Goal: Task Accomplishment & Management: Manage account settings

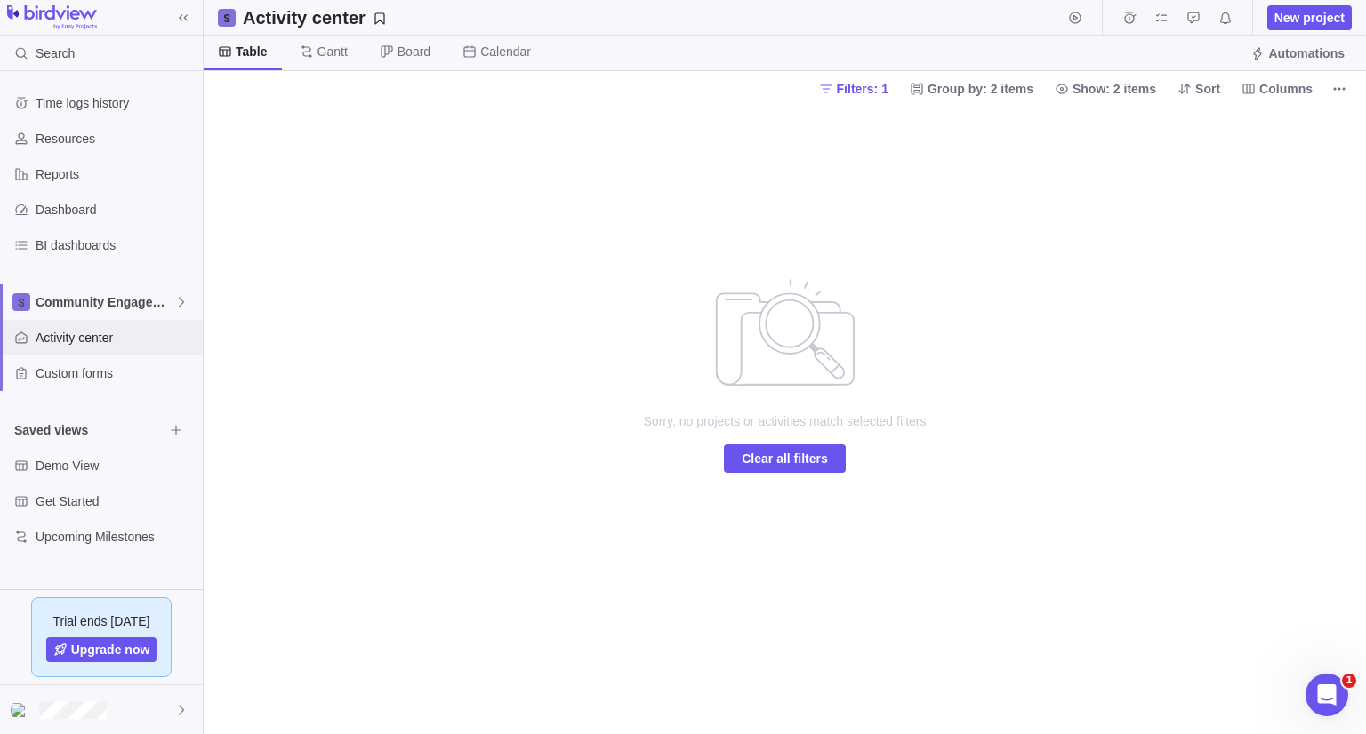
click at [79, 345] on span "Activity center" at bounding box center [116, 338] width 160 height 18
click at [108, 304] on span "Community Engagement" at bounding box center [105, 302] width 139 height 18
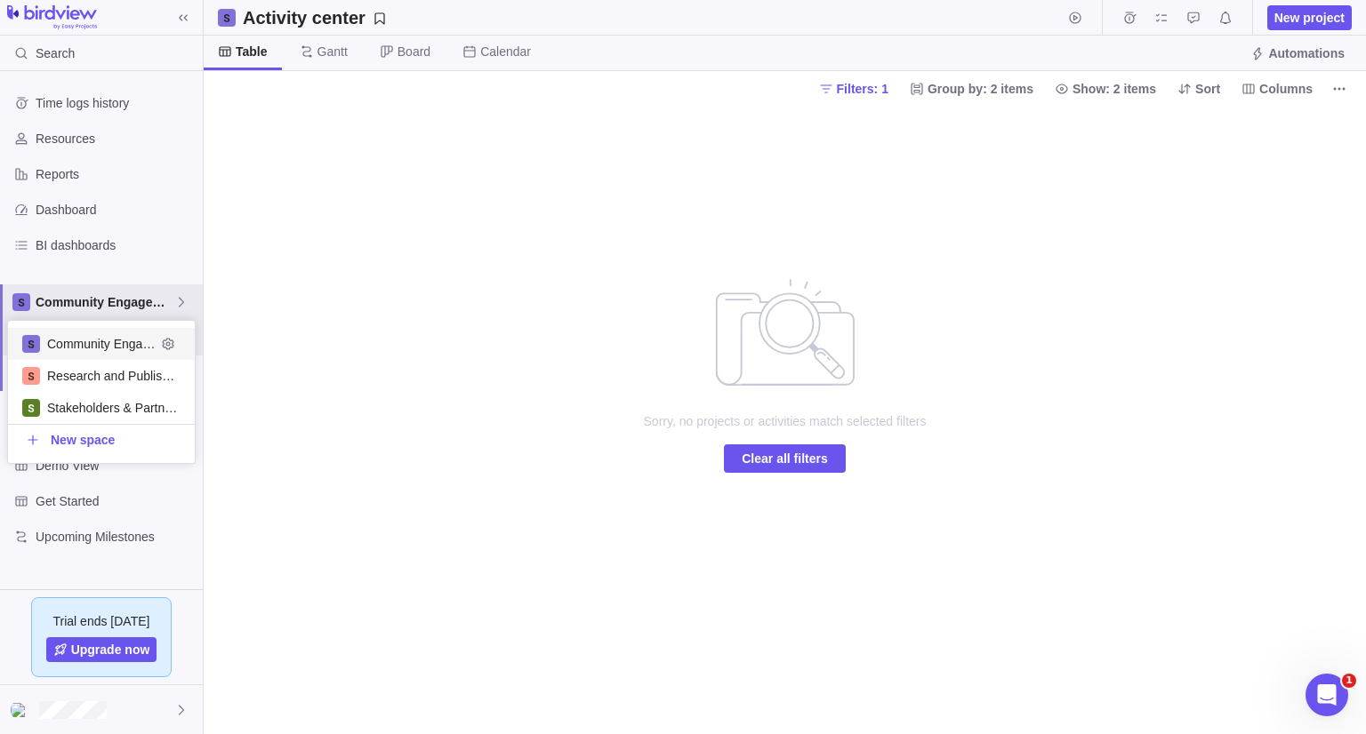
click at [88, 338] on span "Community Engagement" at bounding box center [101, 344] width 108 height 18
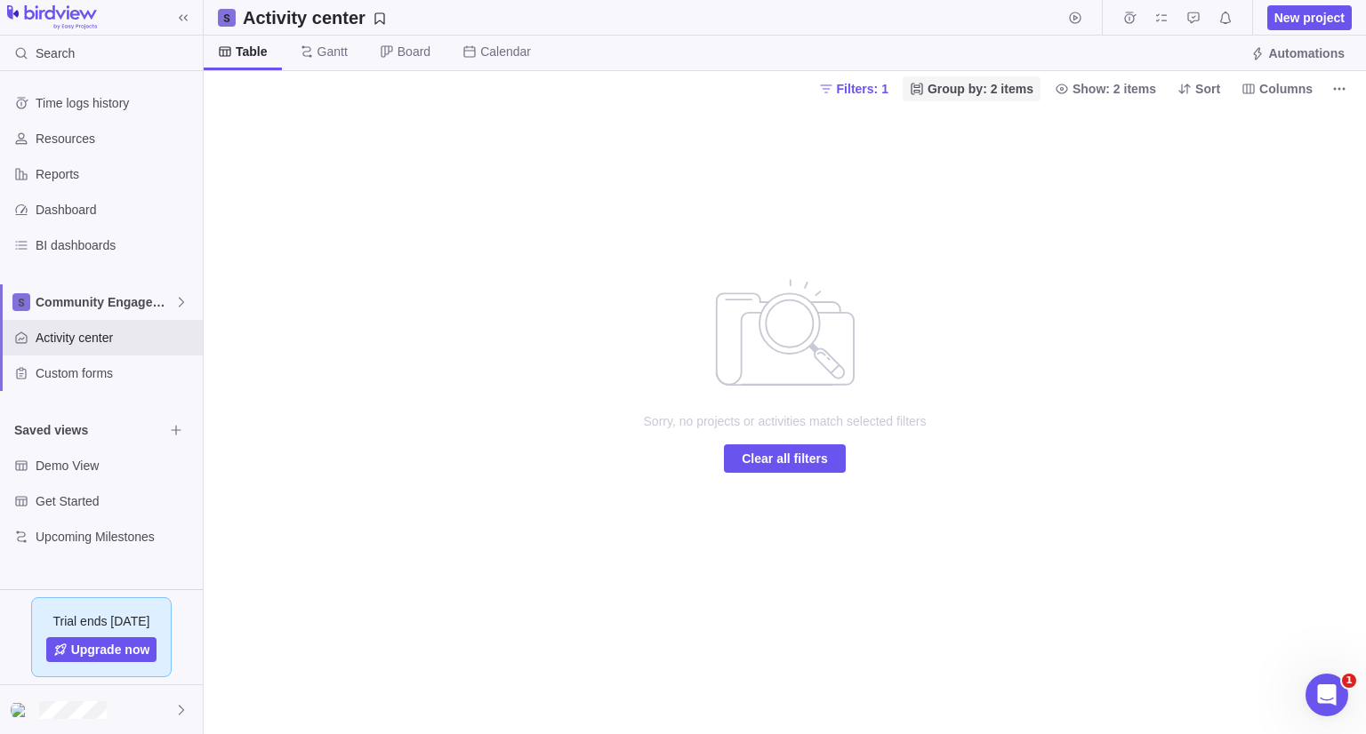
click at [1015, 86] on span "Group by: 2 items" at bounding box center [980, 89] width 106 height 18
click at [882, 84] on body "Search Time logs history Resources Reports Dashboard BI dashboards Community En…" at bounding box center [683, 367] width 1366 height 734
click at [882, 84] on span "Filters: 1" at bounding box center [863, 89] width 52 height 18
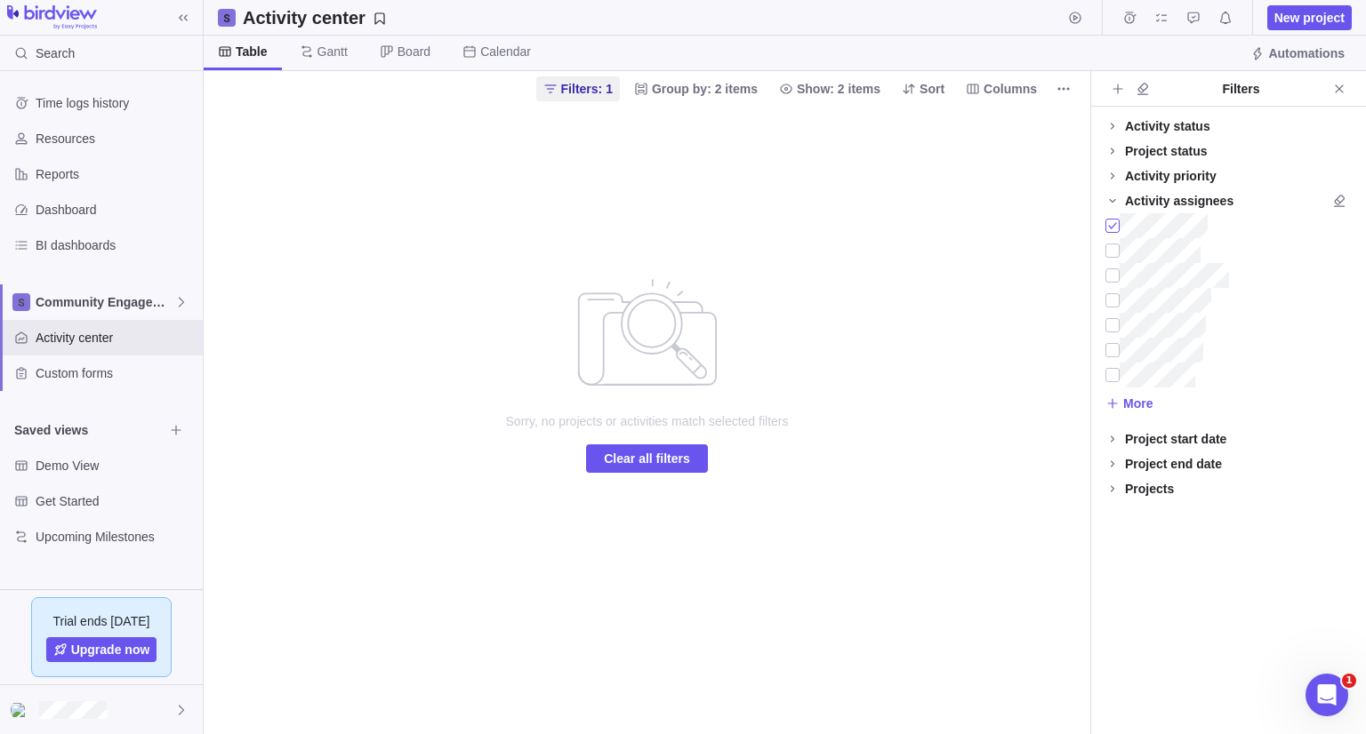
click at [1110, 225] on div at bounding box center [1112, 225] width 14 height 25
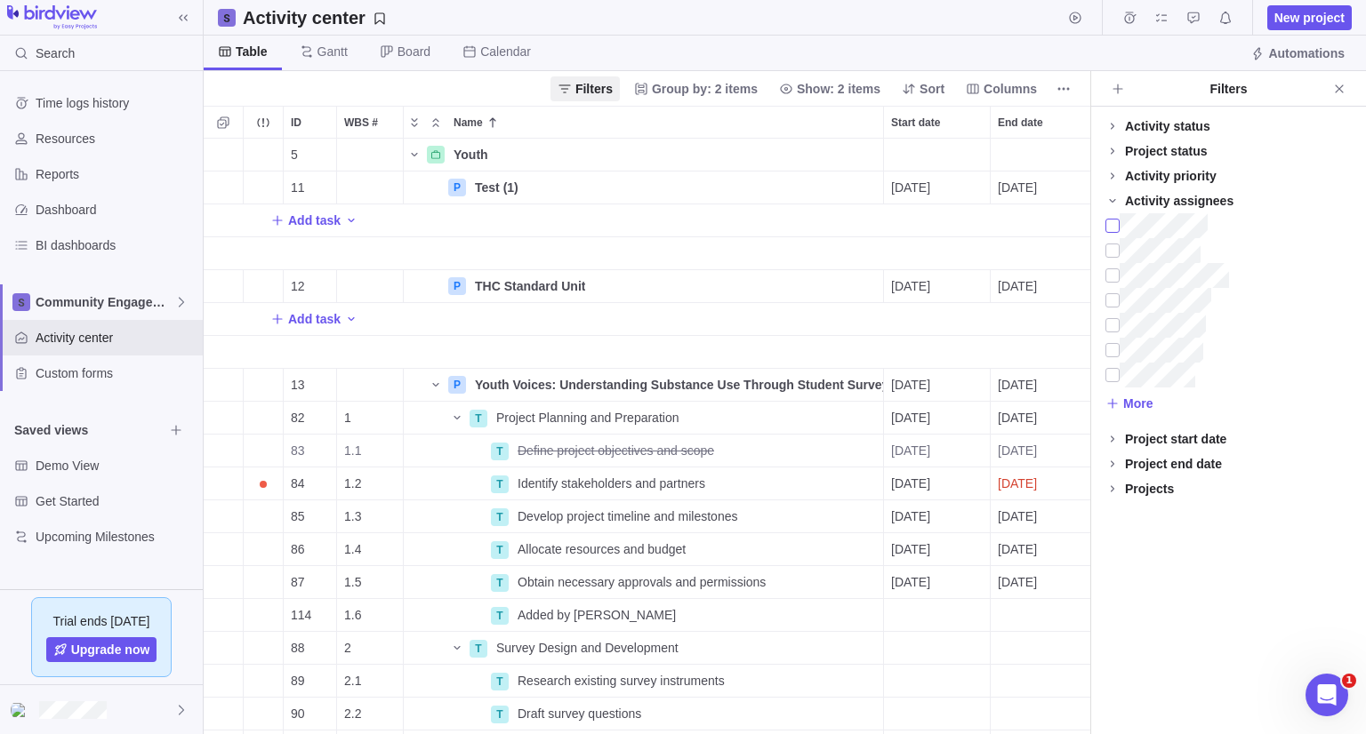
scroll to position [582, 872]
click at [1112, 200] on icon at bounding box center [1112, 201] width 6 height 4
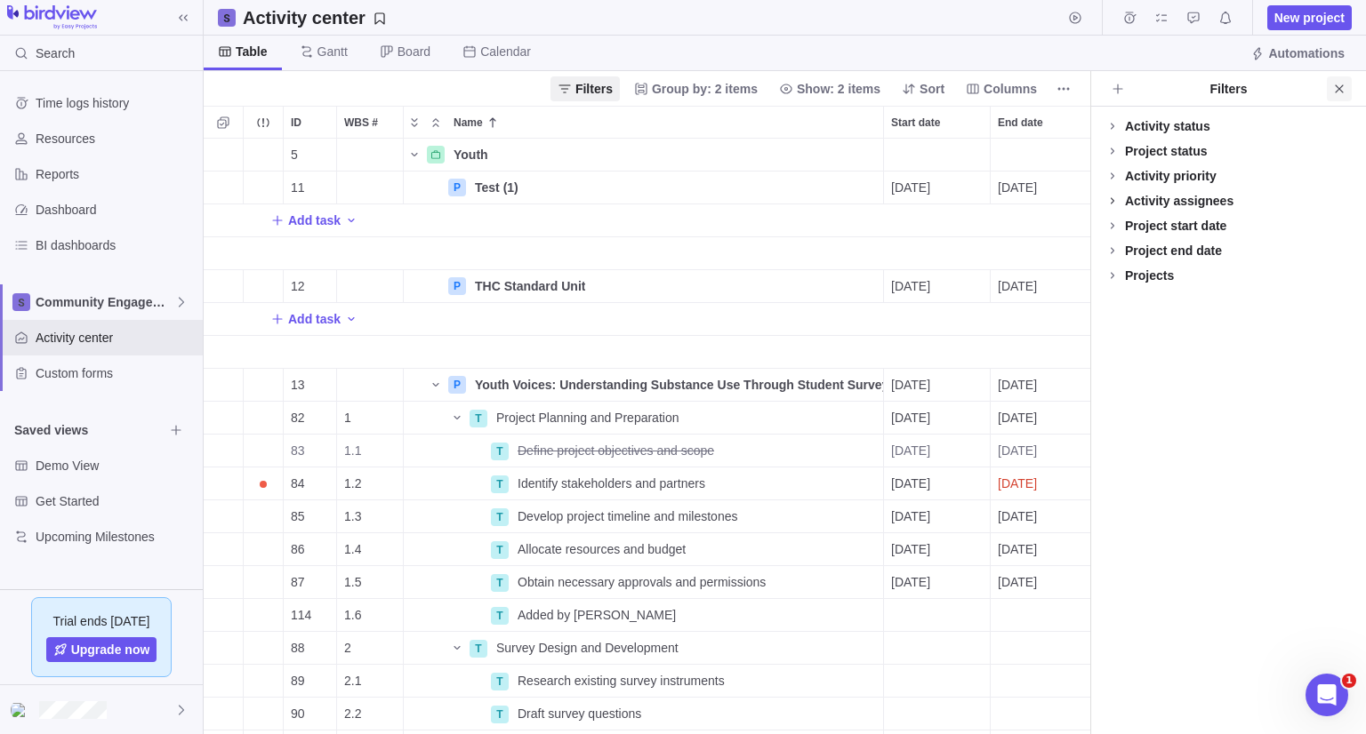
click at [1341, 82] on icon "Close" at bounding box center [1339, 89] width 14 height 14
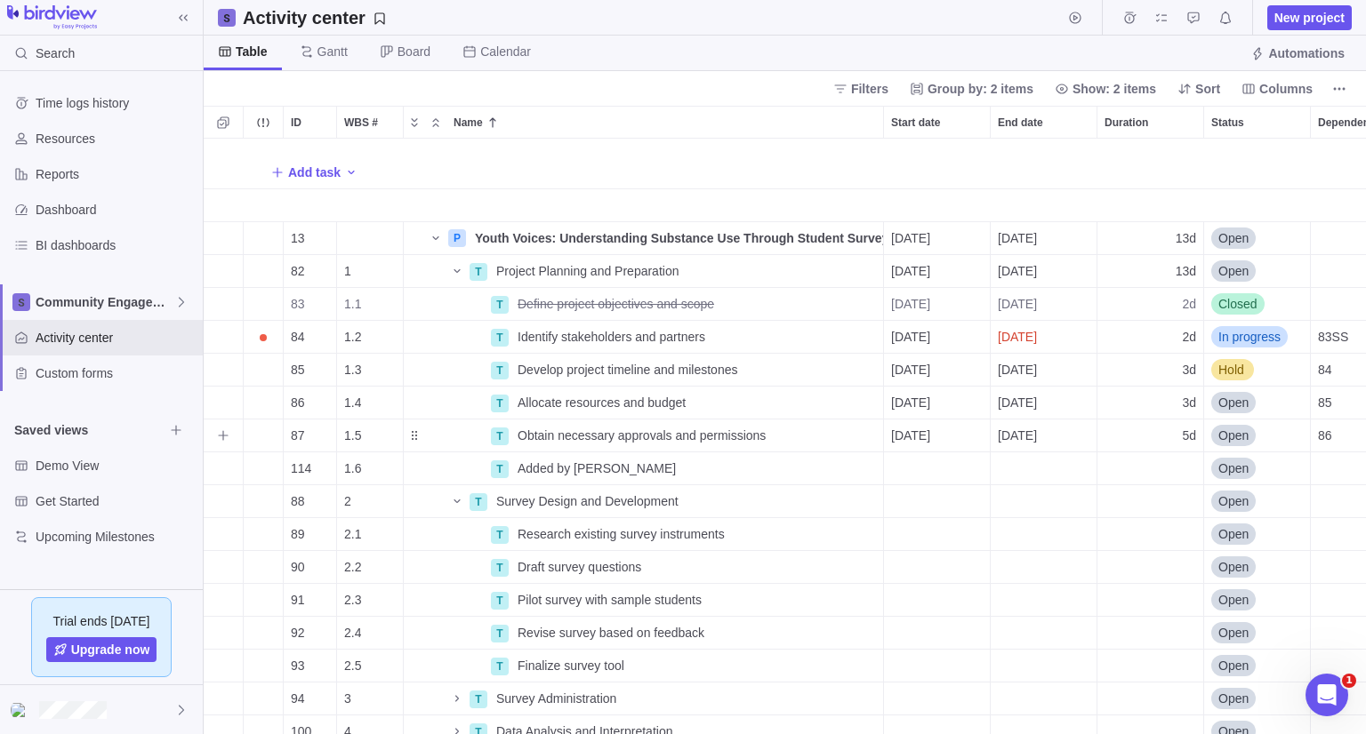
scroll to position [178, 0]
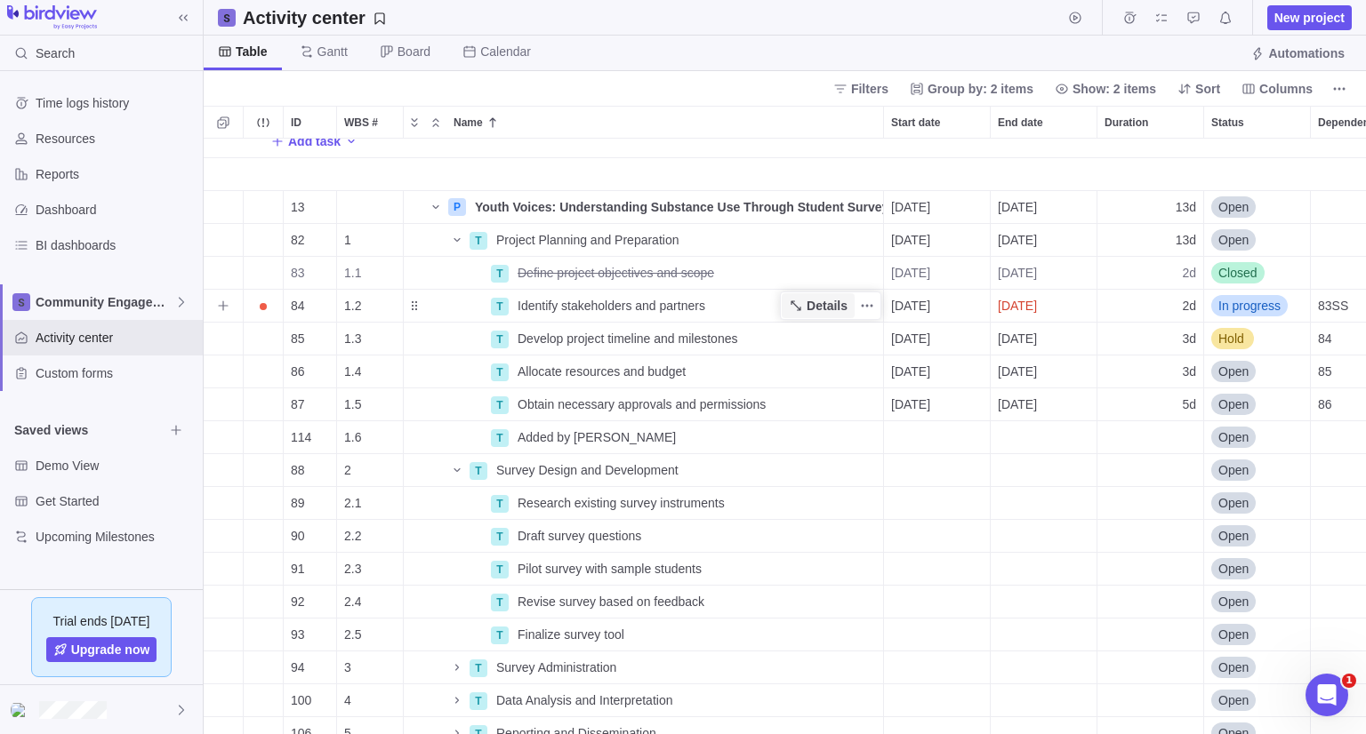
drag, startPoint x: 817, startPoint y: 311, endPoint x: 806, endPoint y: 324, distance: 16.4
click at [817, 313] on span "Details" at bounding box center [826, 306] width 41 height 18
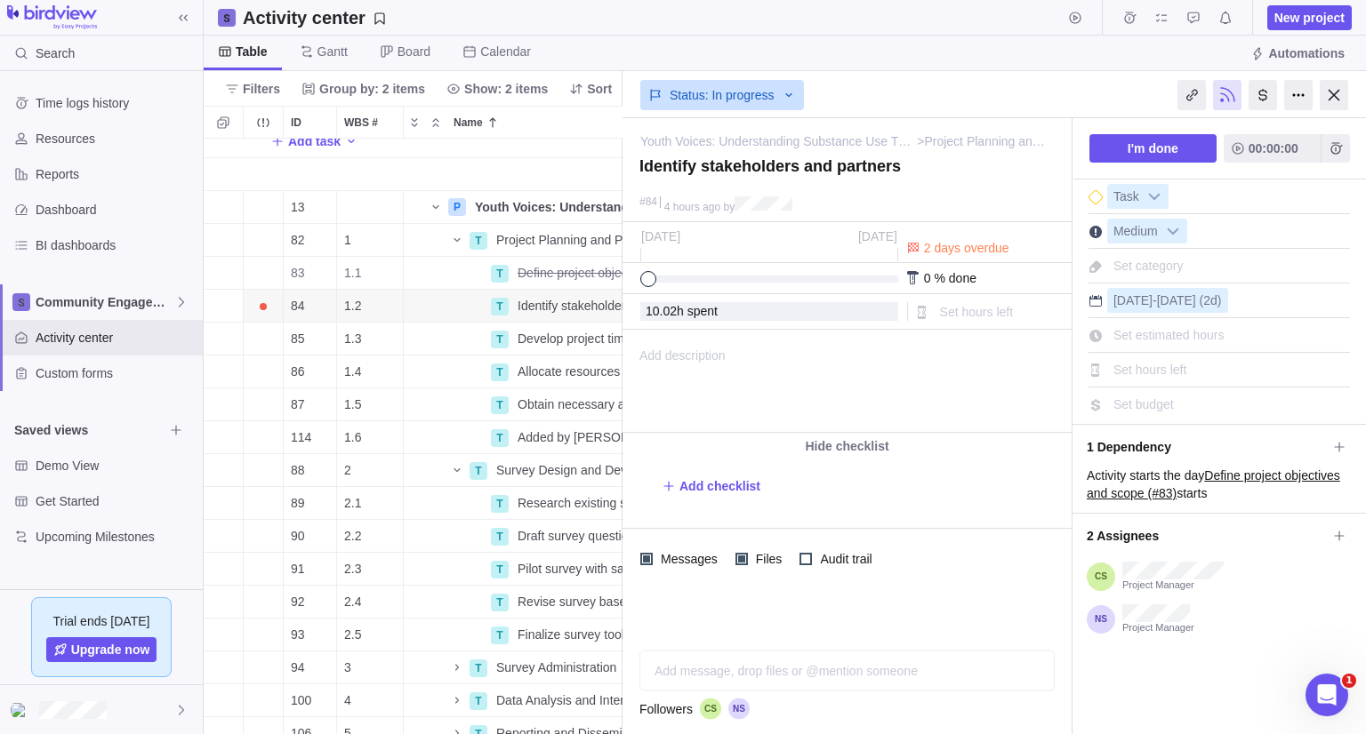
click at [1143, 686] on div "I'm done 00:00:00 Task Medium Set category [DATE] - [DATE] (2d) Set estimated h…" at bounding box center [1218, 426] width 293 height 616
click at [957, 92] on div "Status: In progress" at bounding box center [846, 93] width 449 height 41
click at [1143, 397] on span "Set budget" at bounding box center [1143, 404] width 60 height 14
type input "500"
click at [1156, 364] on span "Set hours left" at bounding box center [1150, 370] width 74 height 14
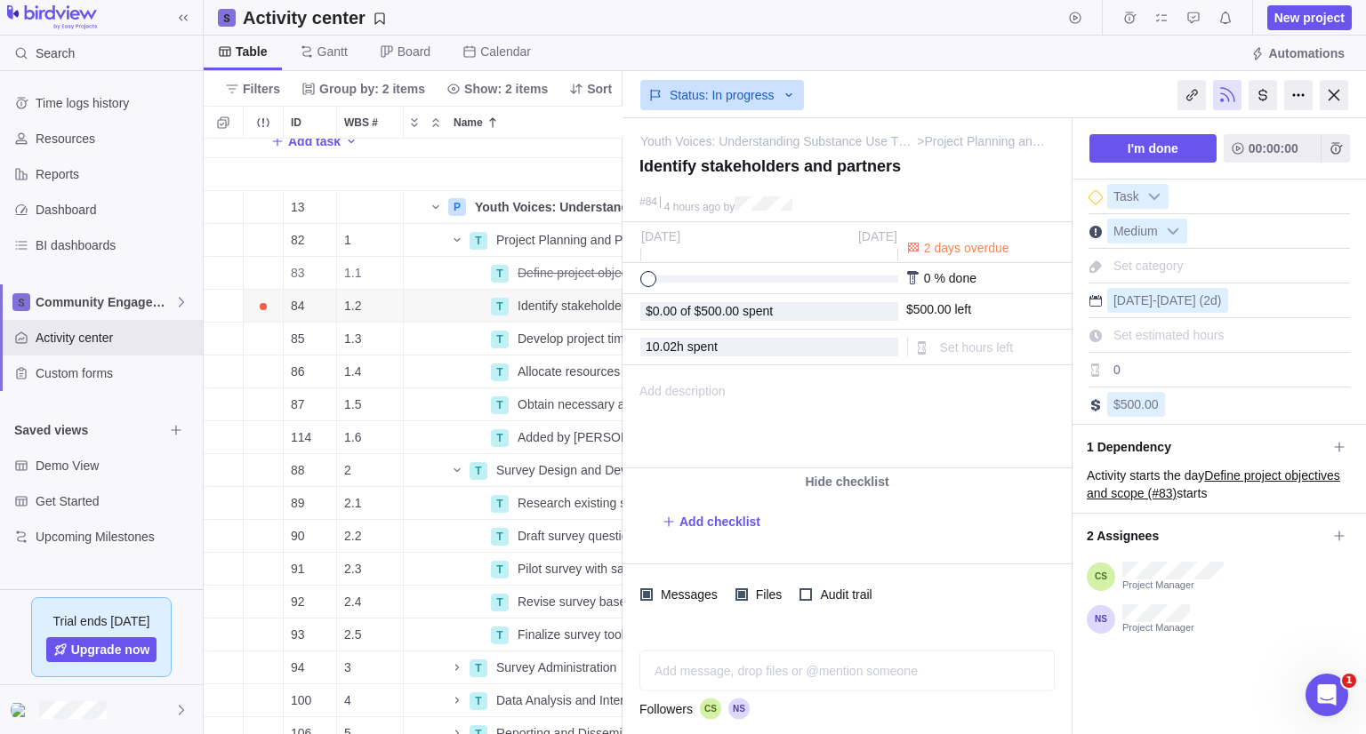
click at [1157, 342] on div "Set estimated hours" at bounding box center [1169, 335] width 124 height 25
type input "10"
click at [1010, 424] on div "Add description ... read all" at bounding box center [845, 416] width 445 height 101
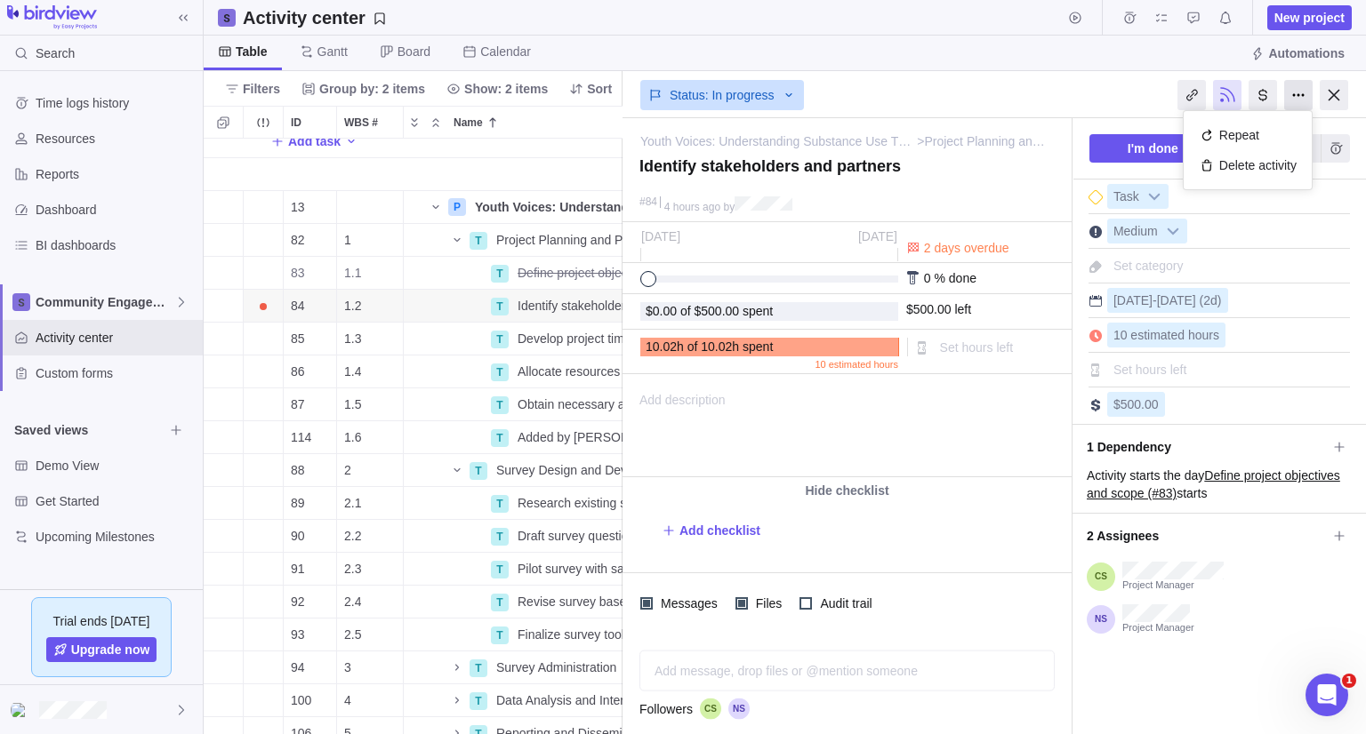
click at [1303, 93] on div at bounding box center [1298, 95] width 28 height 30
click at [1265, 83] on div at bounding box center [1262, 95] width 28 height 30
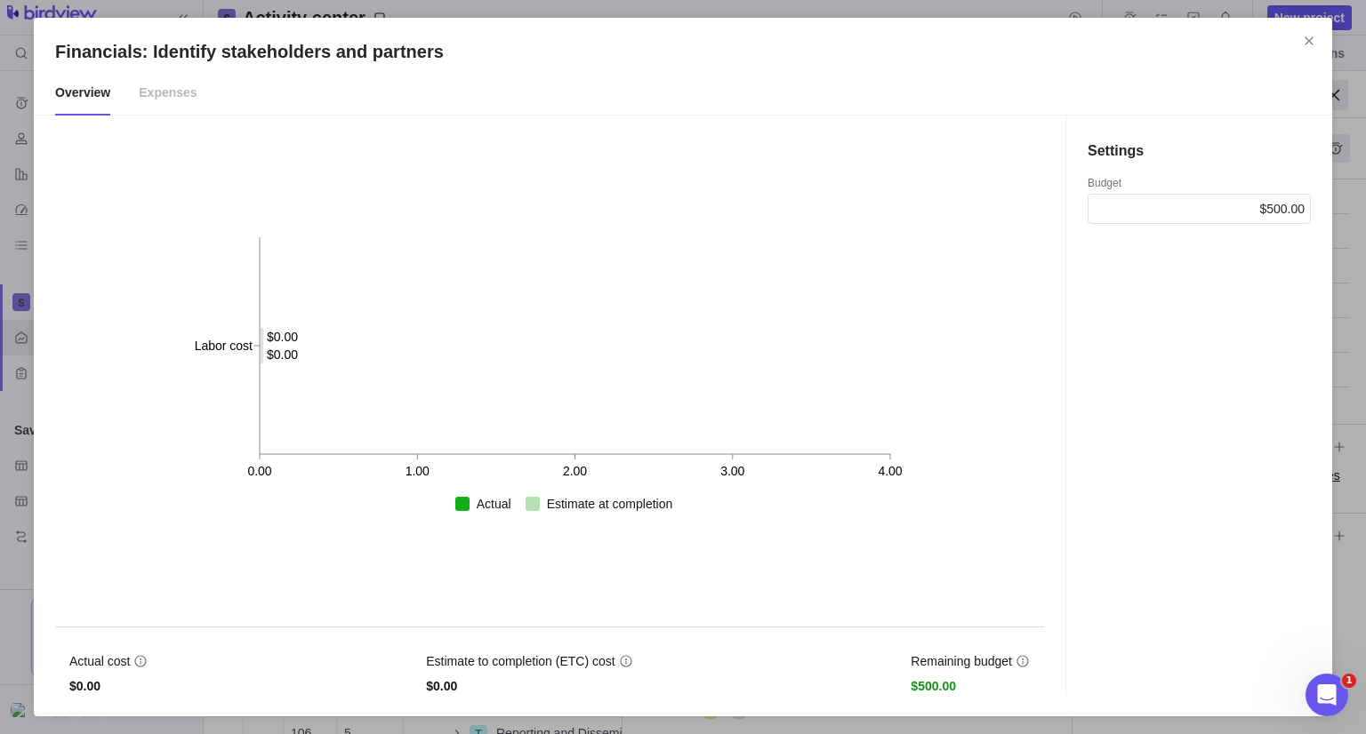
click at [196, 97] on li "Expenses" at bounding box center [167, 93] width 86 height 44
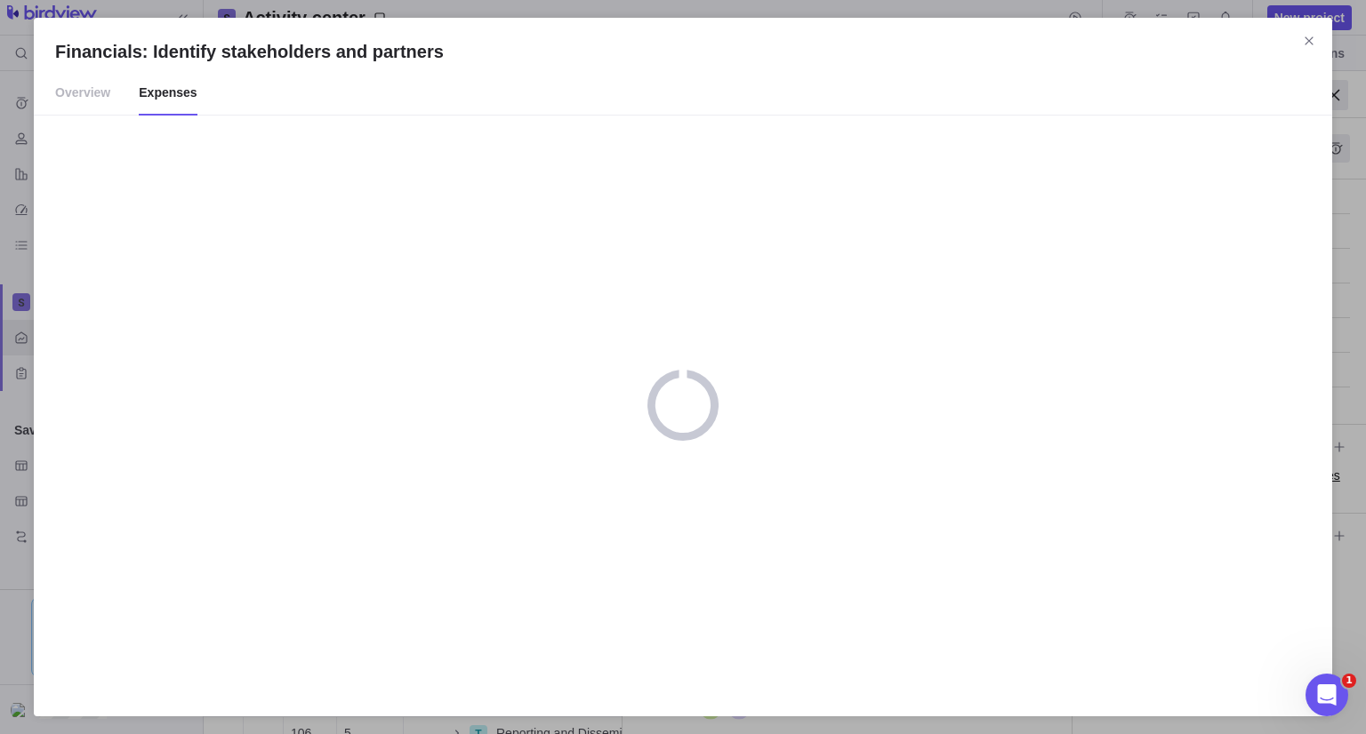
click at [148, 100] on span "Expenses" at bounding box center [168, 93] width 58 height 44
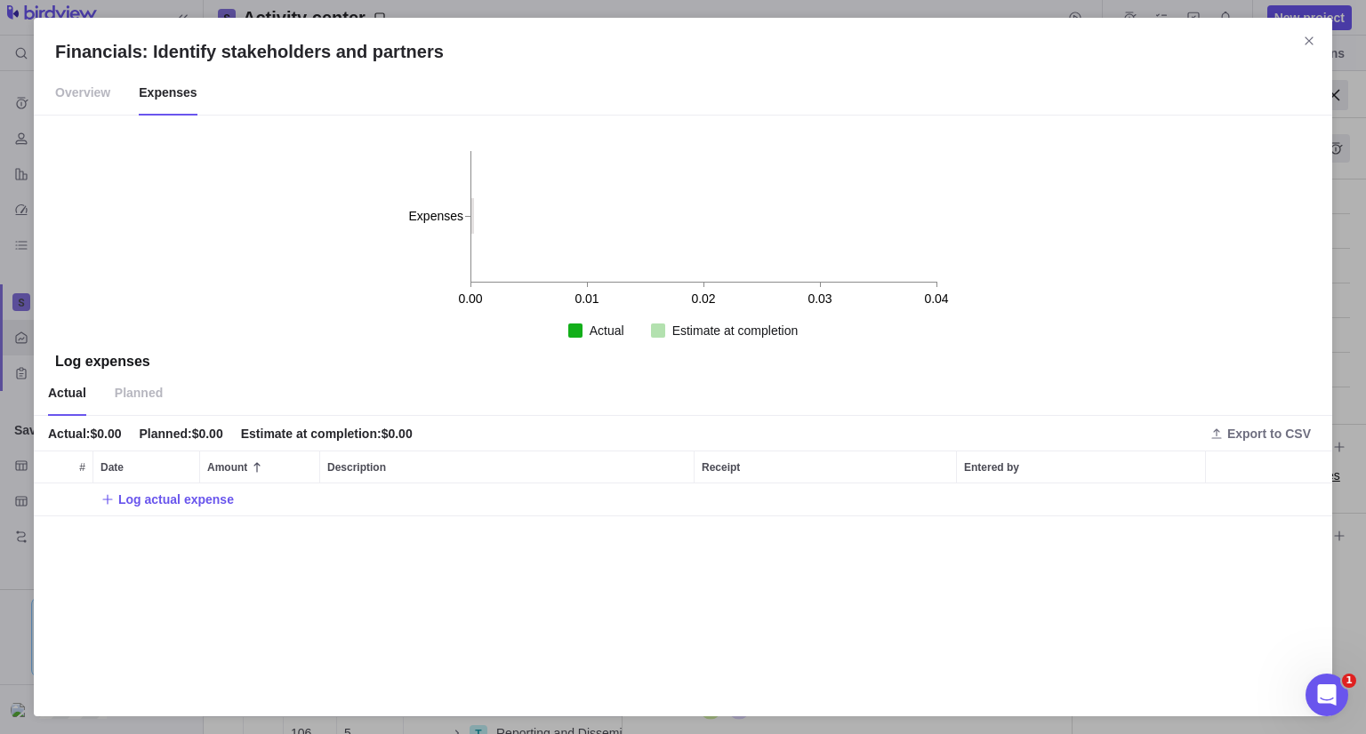
scroll to position [197, 1284]
click at [173, 506] on span "Log actual expense" at bounding box center [176, 500] width 116 height 18
type input "200"
click at [391, 572] on div "Financials: Identify stakeholders and partners Overview Expenses 0.00 0.01 0.02…" at bounding box center [683, 367] width 1366 height 734
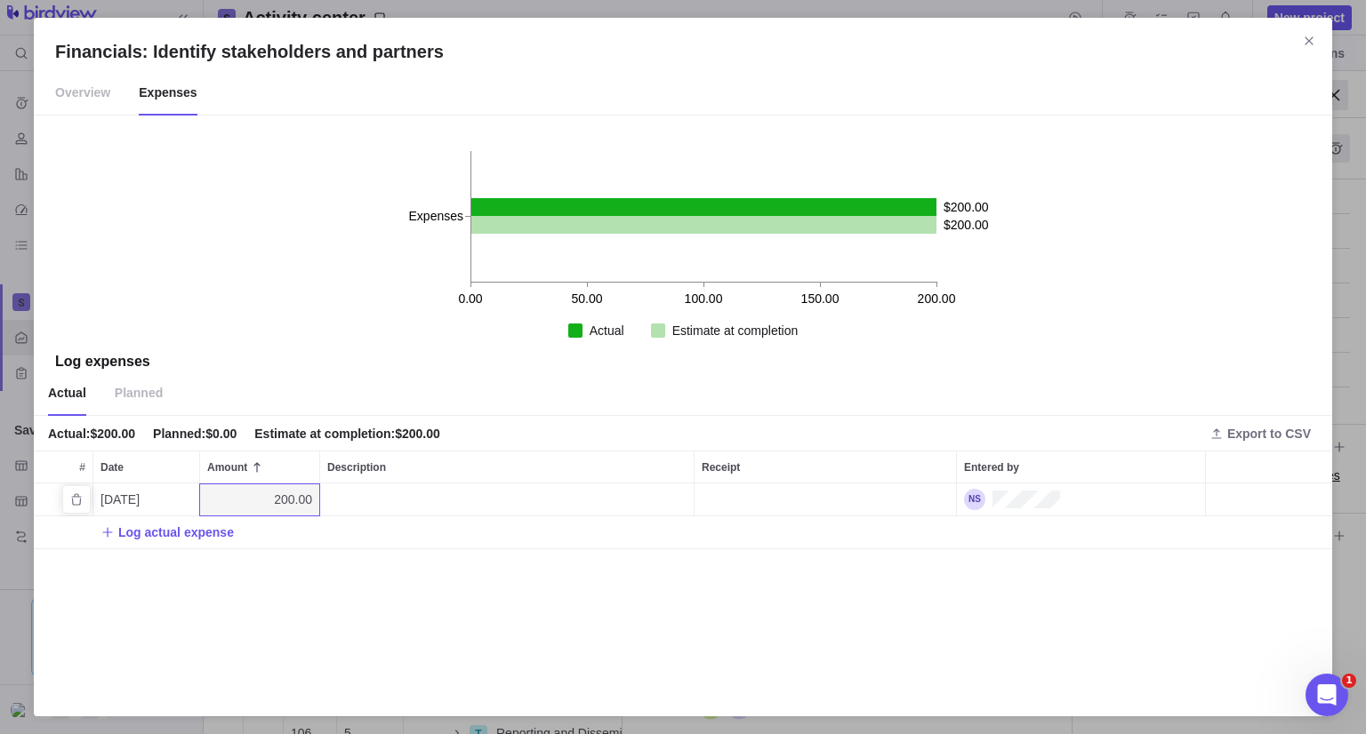
click at [390, 504] on div "Description" at bounding box center [506, 500] width 373 height 32
click at [409, 440] on div "Financials: Identify stakeholders and partners Overview Expenses 0.00 50.00 100…" at bounding box center [683, 367] width 1366 height 734
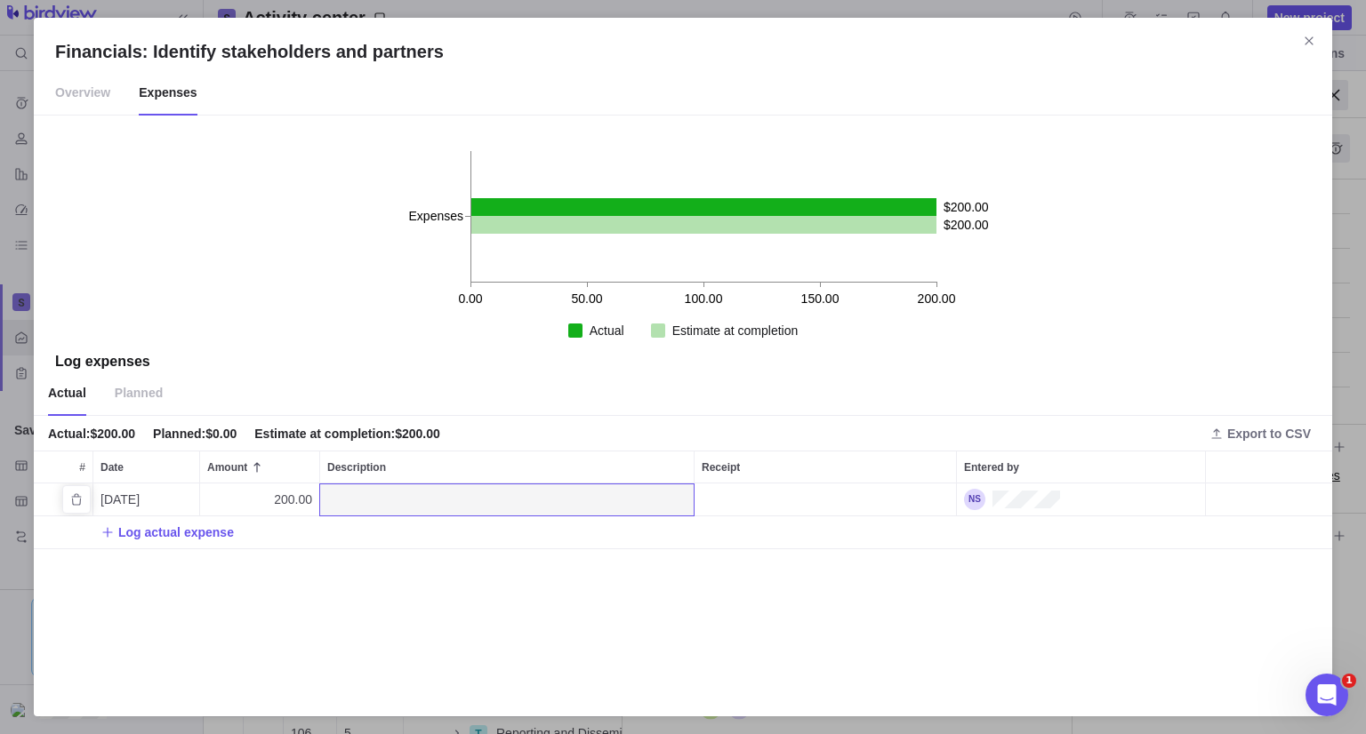
click at [921, 491] on div "Receipt" at bounding box center [824, 500] width 261 height 32
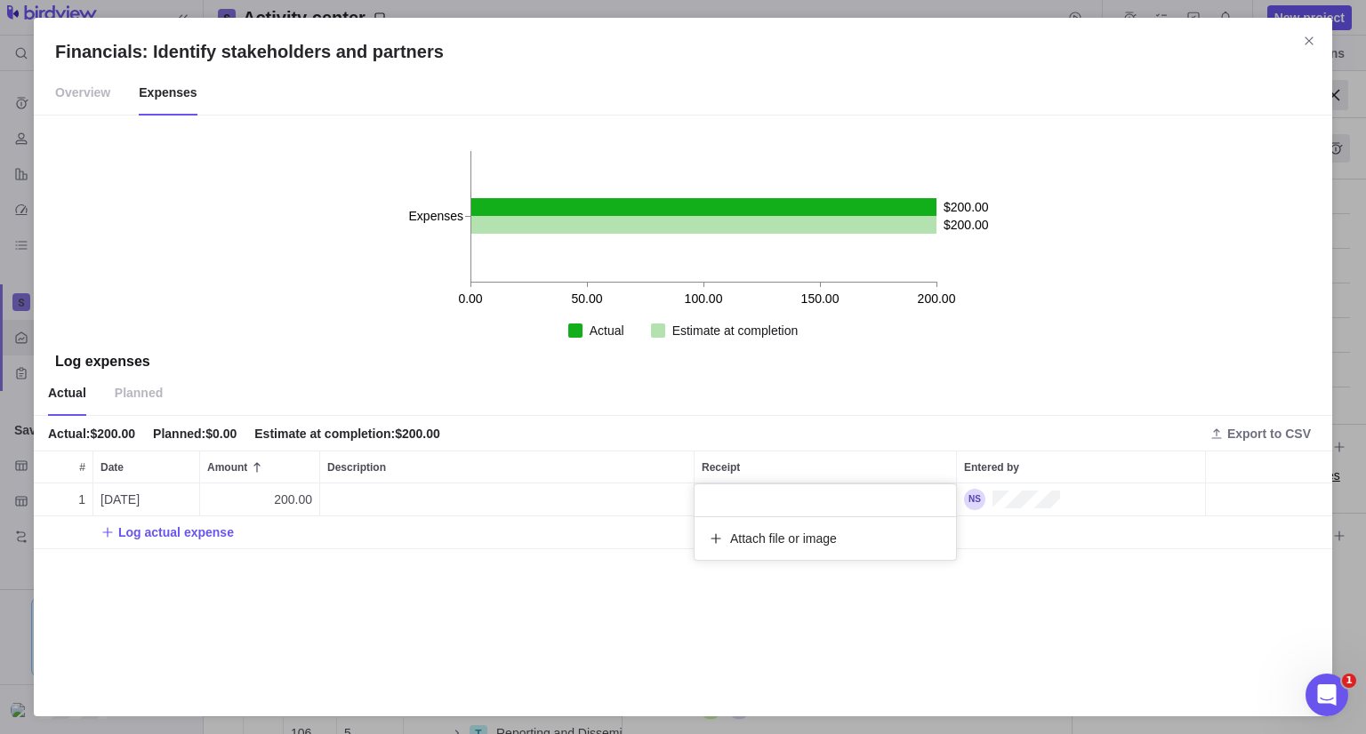
click at [960, 370] on div "Financials: Identify stakeholders and partners Overview Expenses 0.00 50.00 100…" at bounding box center [683, 367] width 1366 height 734
click at [129, 405] on span "Planned" at bounding box center [139, 394] width 48 height 44
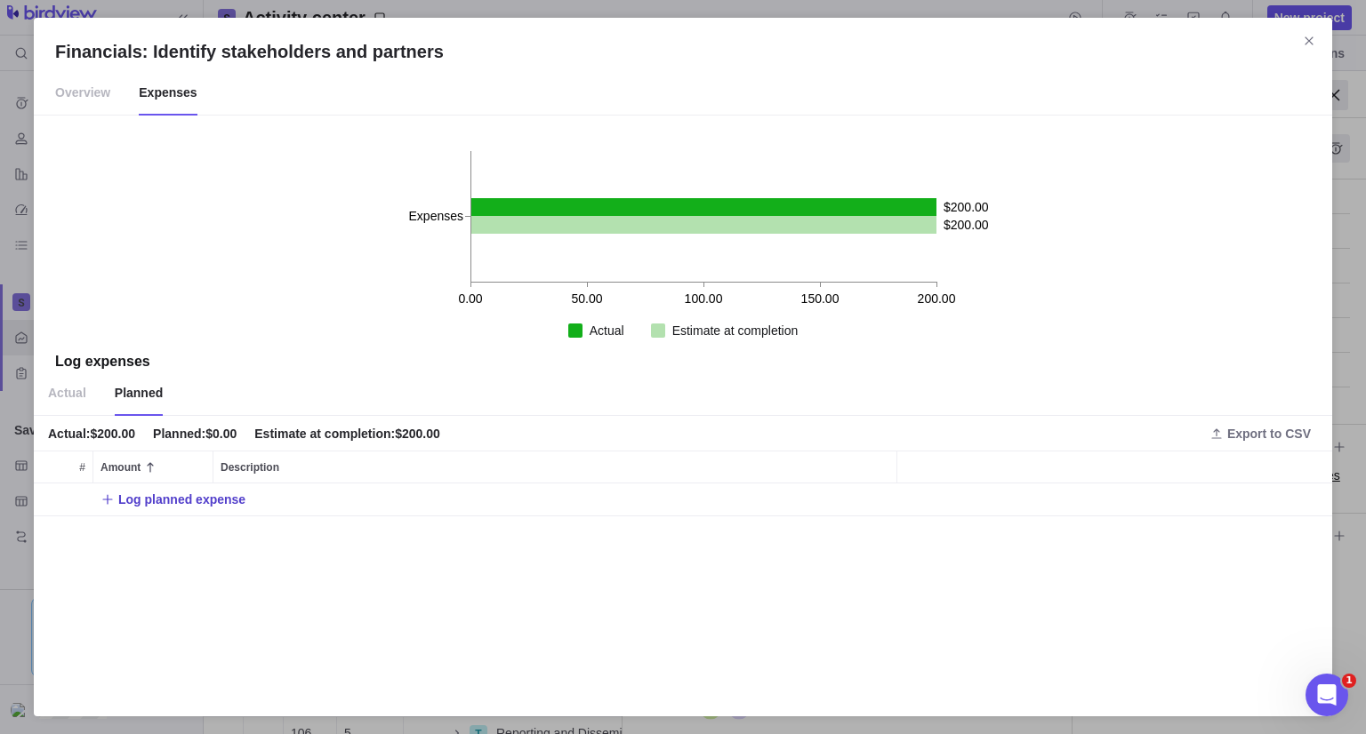
click at [124, 504] on span "Log planned expense" at bounding box center [181, 500] width 127 height 18
type input "250"
click at [435, 631] on div "Financials: Identify stakeholders and partners Overview Expenses 0.00 50.00 100…" at bounding box center [683, 367] width 1366 height 734
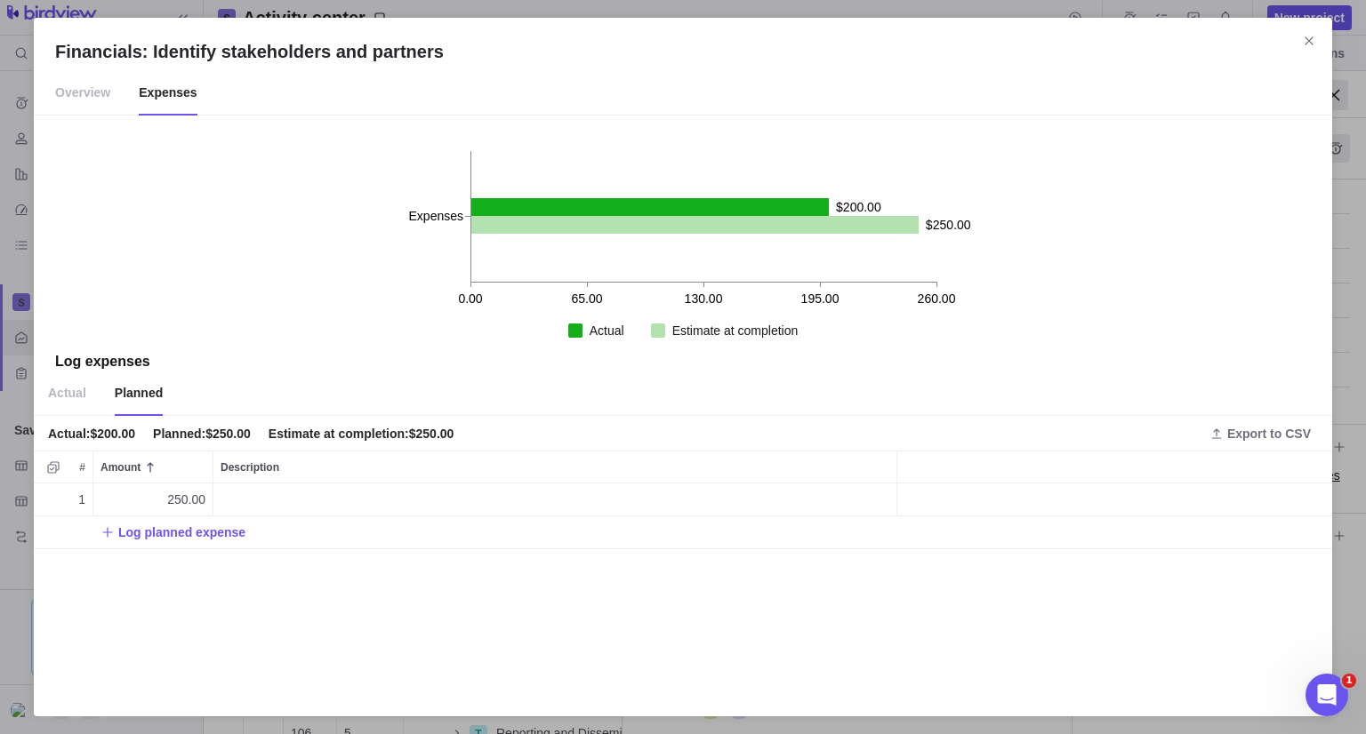
click at [91, 95] on span "Overview" at bounding box center [82, 93] width 55 height 44
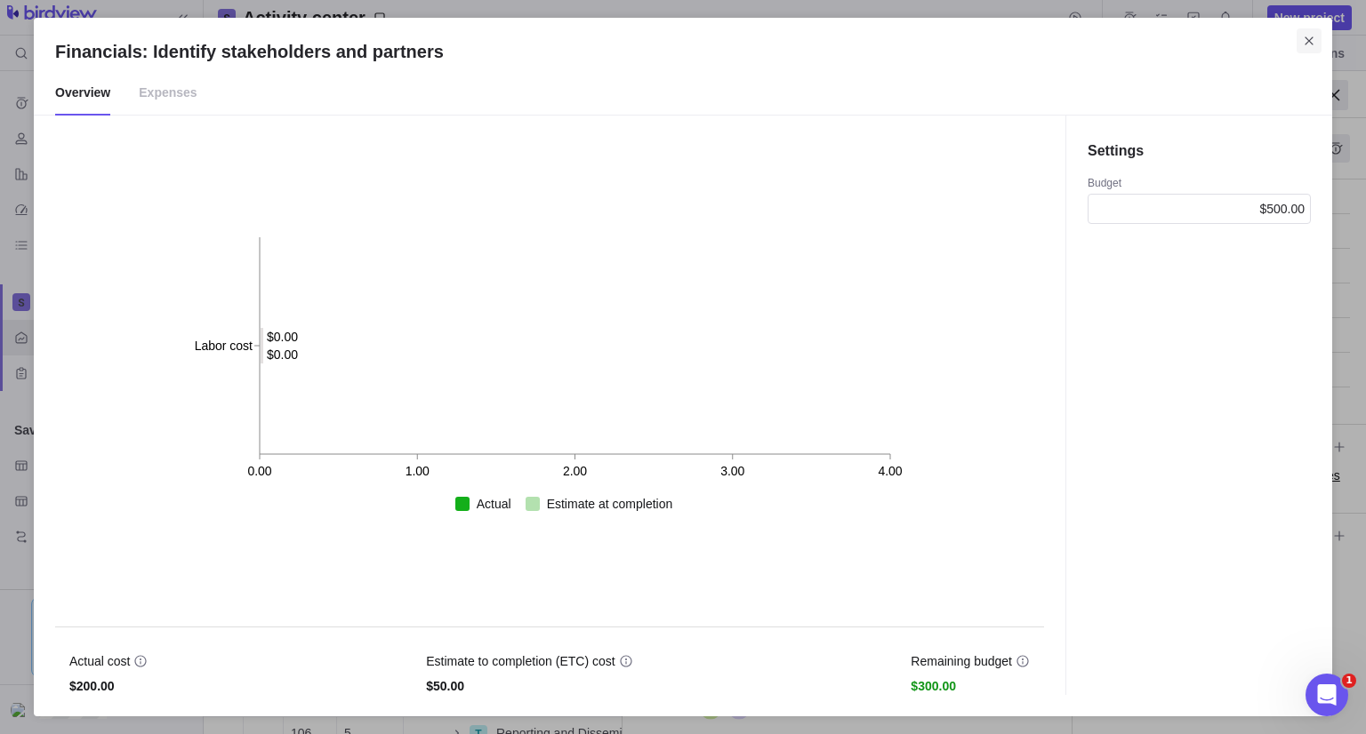
click at [1315, 32] on span "Close" at bounding box center [1308, 40] width 25 height 25
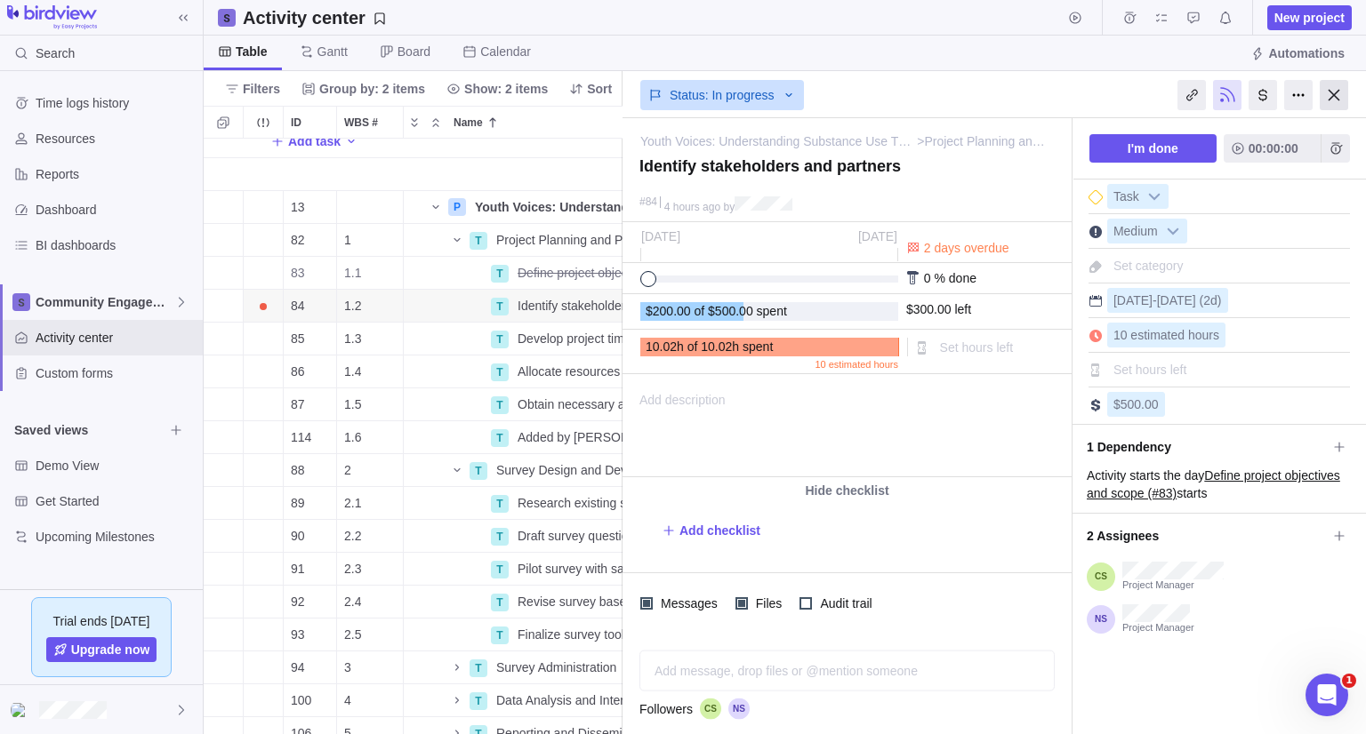
click at [1332, 95] on div at bounding box center [1333, 95] width 28 height 30
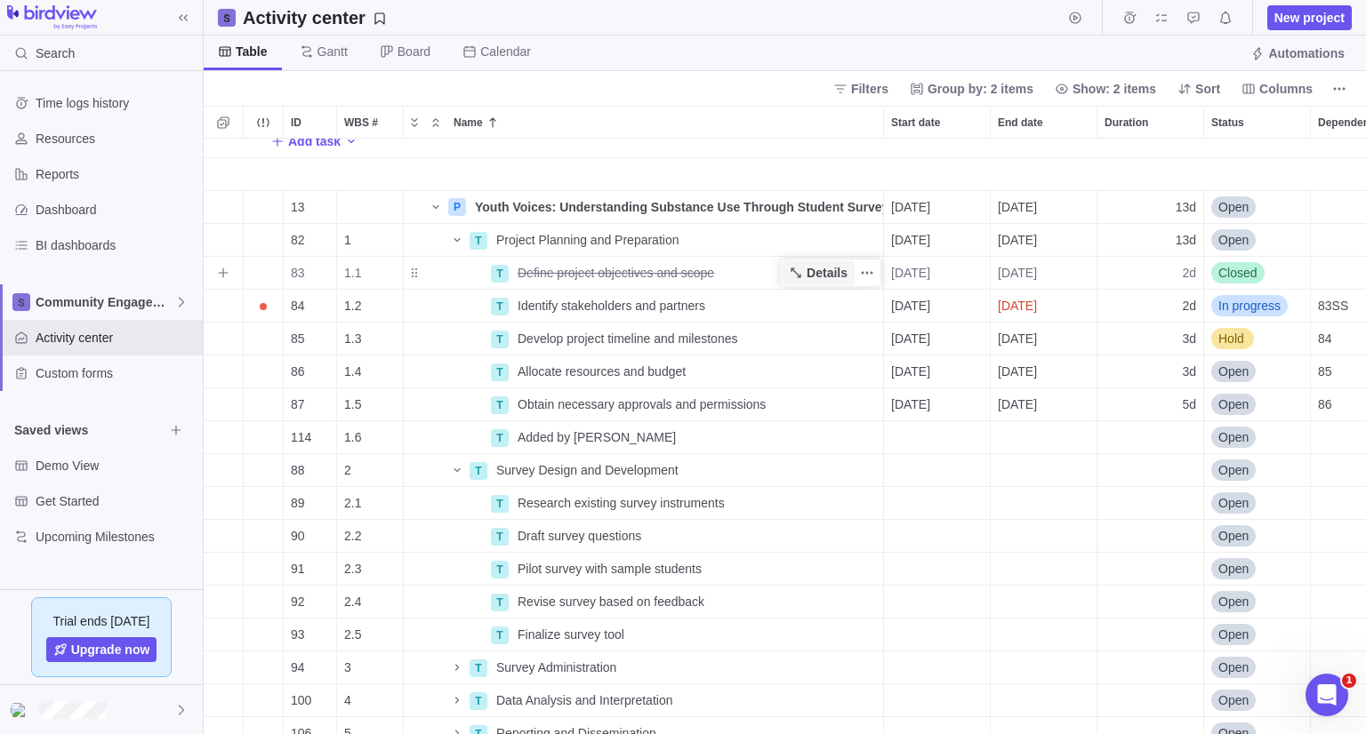
click at [814, 285] on span "Details" at bounding box center [818, 273] width 73 height 25
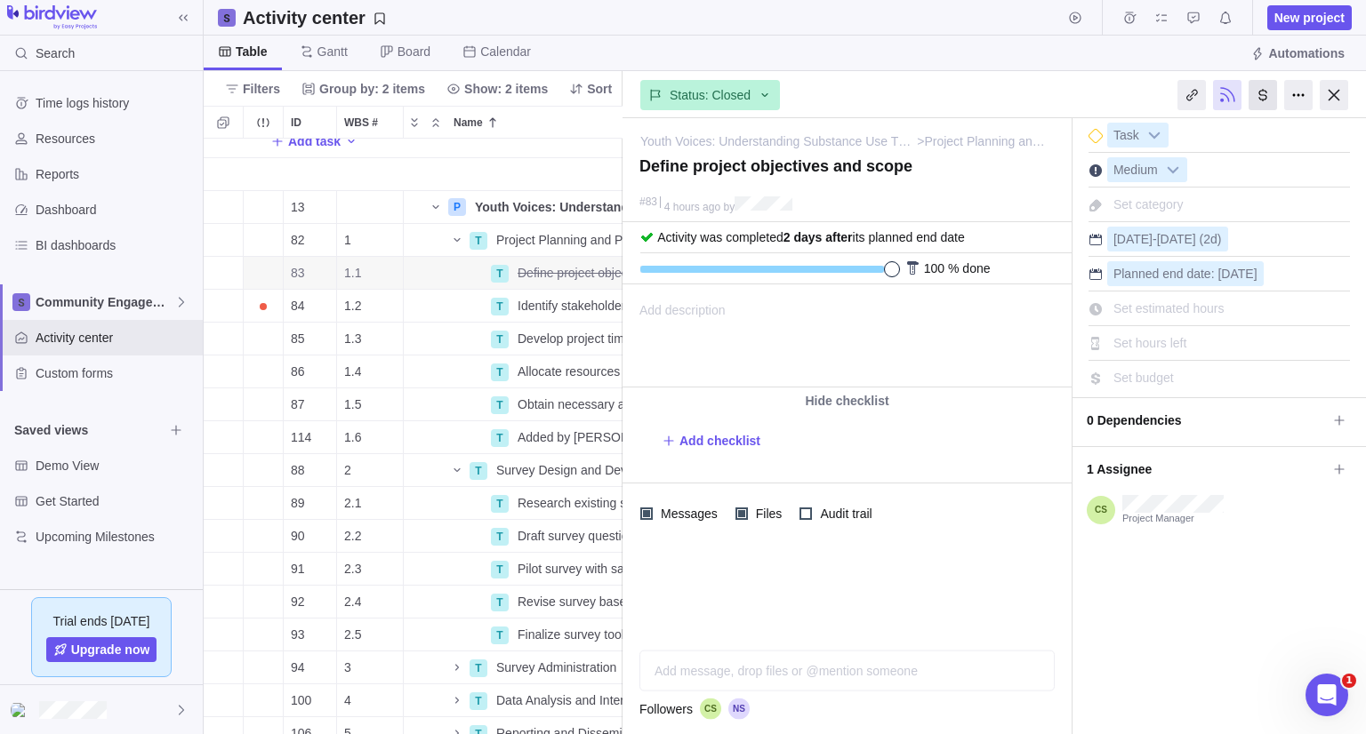
click at [1255, 100] on div at bounding box center [1262, 95] width 28 height 30
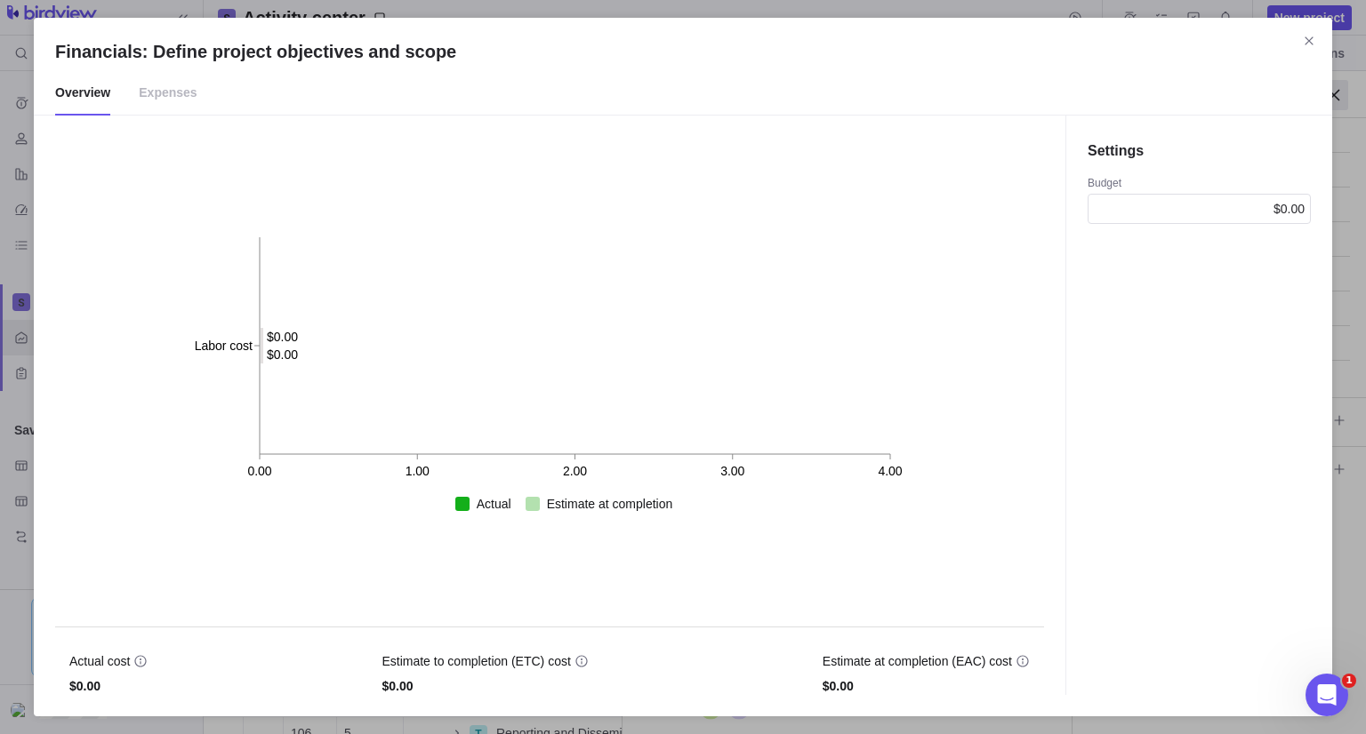
click at [164, 100] on span "Expenses" at bounding box center [168, 93] width 58 height 44
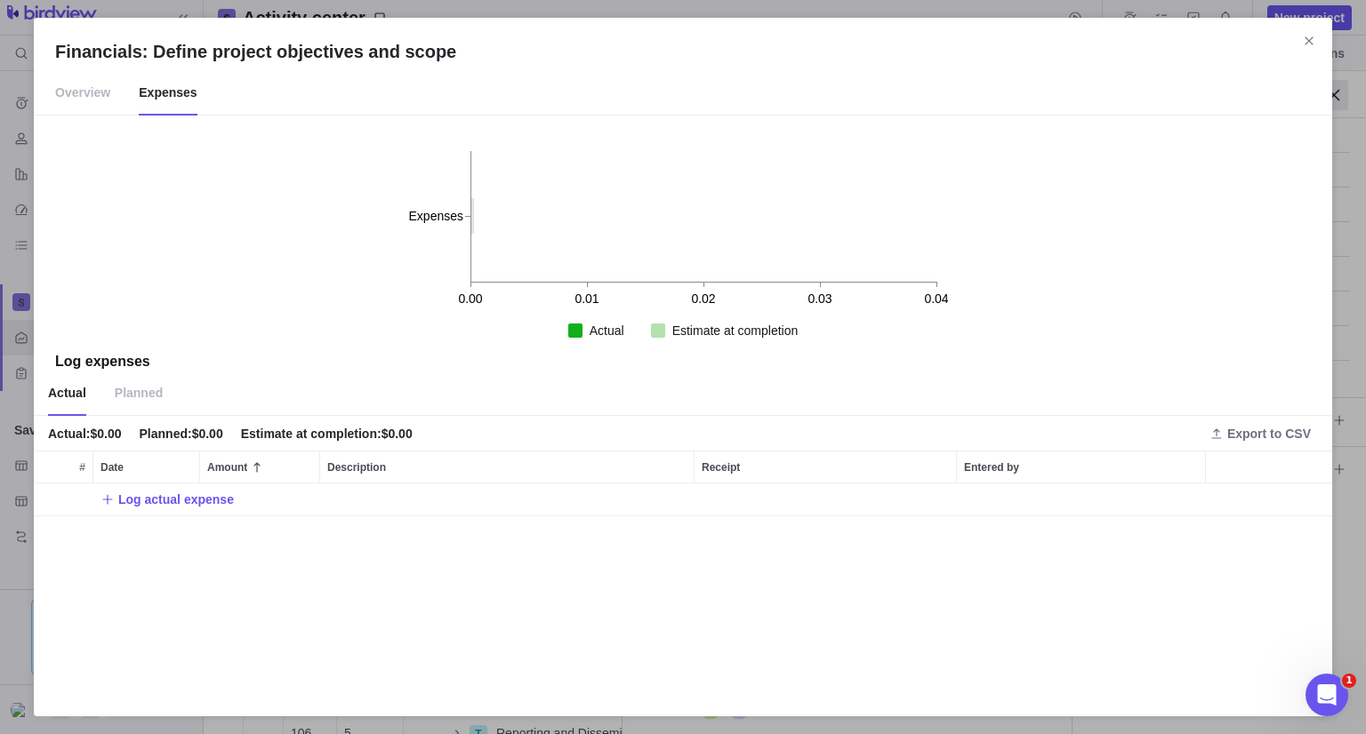
scroll to position [197, 1284]
click at [135, 396] on span "Planned" at bounding box center [139, 394] width 48 height 44
click at [139, 498] on span "Log planned expense" at bounding box center [181, 500] width 127 height 18
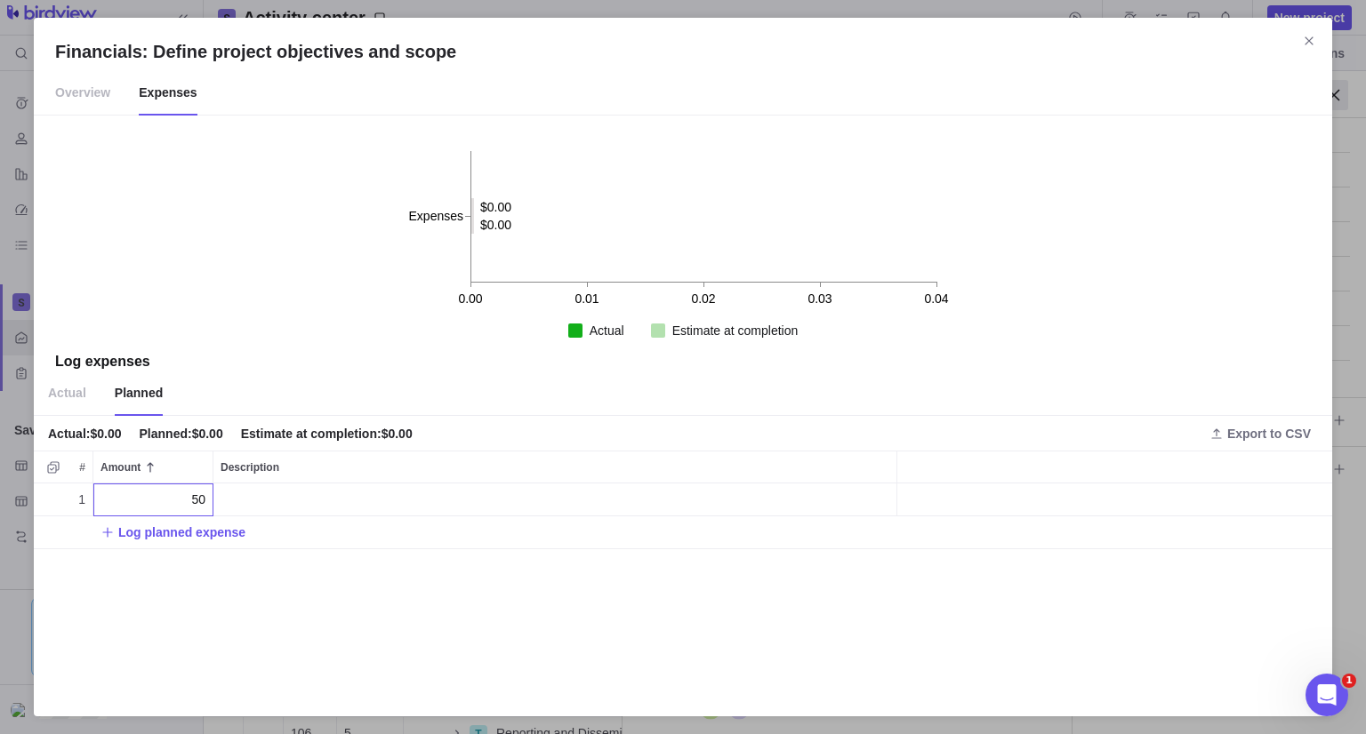
type input "50"
click at [287, 301] on div "Financials: Define project objectives and scope Overview Expenses 0.00 0.01 0.0…" at bounding box center [683, 367] width 1366 height 734
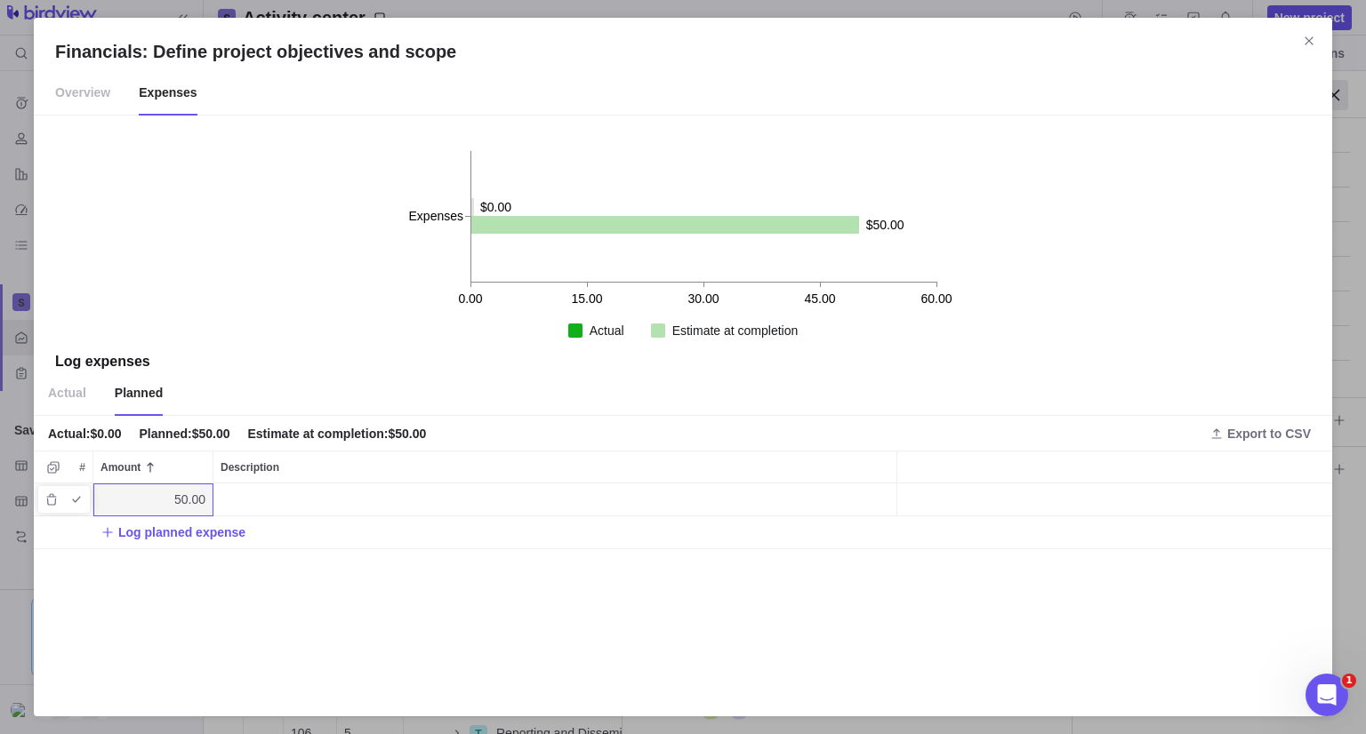
click at [271, 492] on div "Description" at bounding box center [554, 500] width 683 height 32
type textarea "Purchase of print ink"
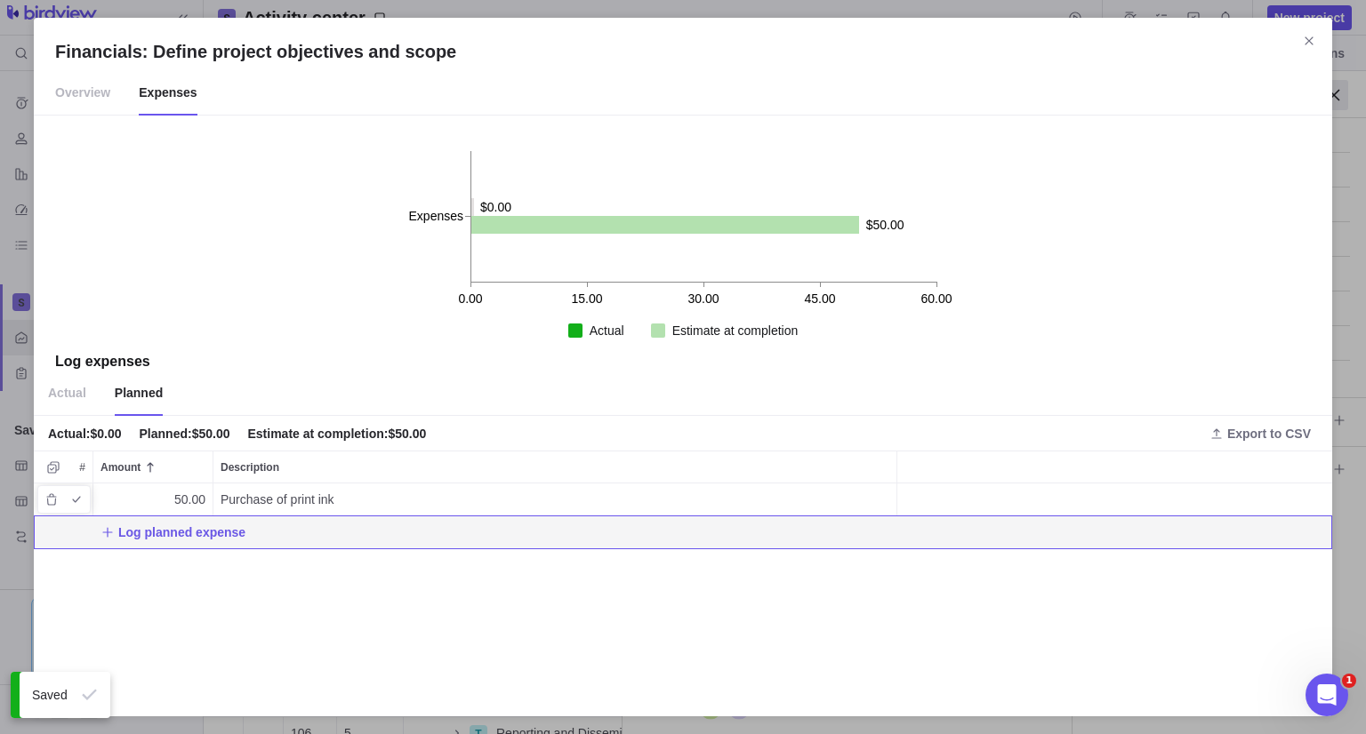
click at [437, 505] on div "Purchase of print ink" at bounding box center [554, 500] width 683 height 32
click at [996, 508] on div "grid" at bounding box center [1114, 500] width 435 height 33
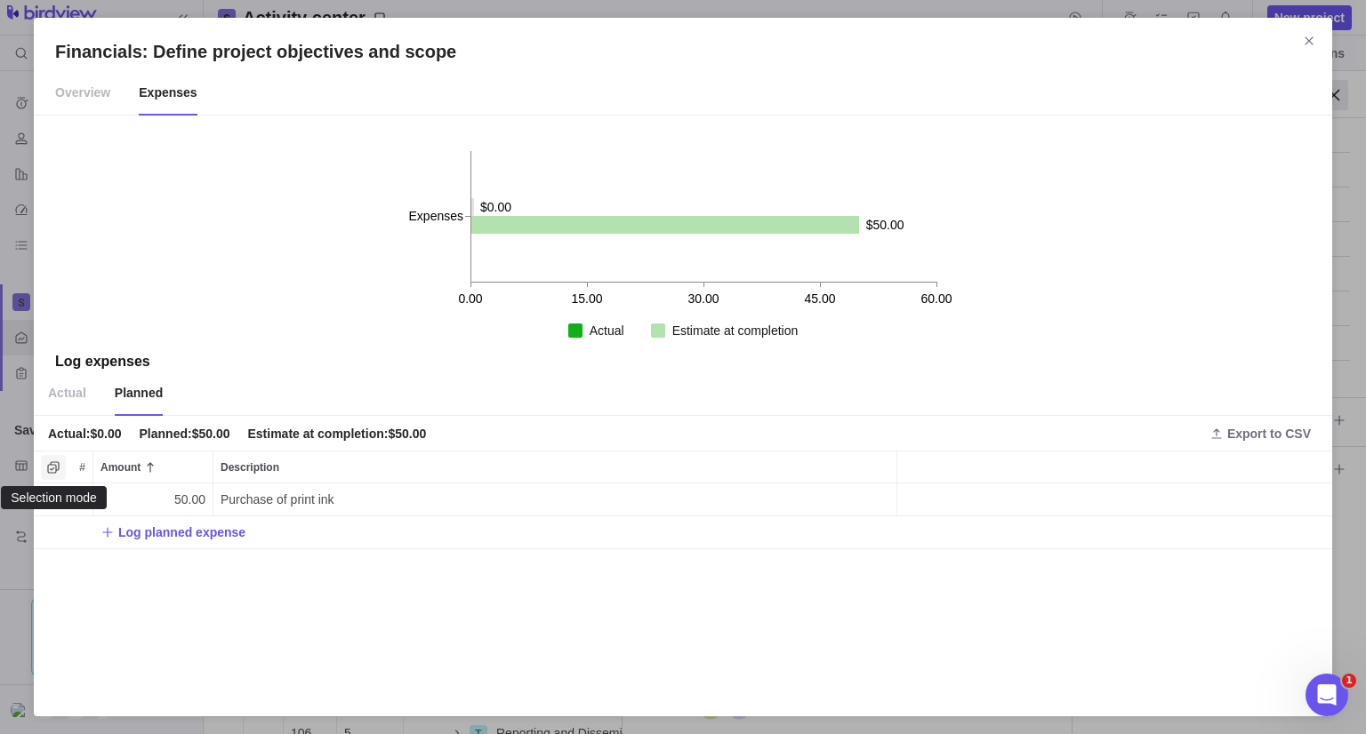
click at [57, 464] on icon "Selection mode" at bounding box center [53, 468] width 14 height 14
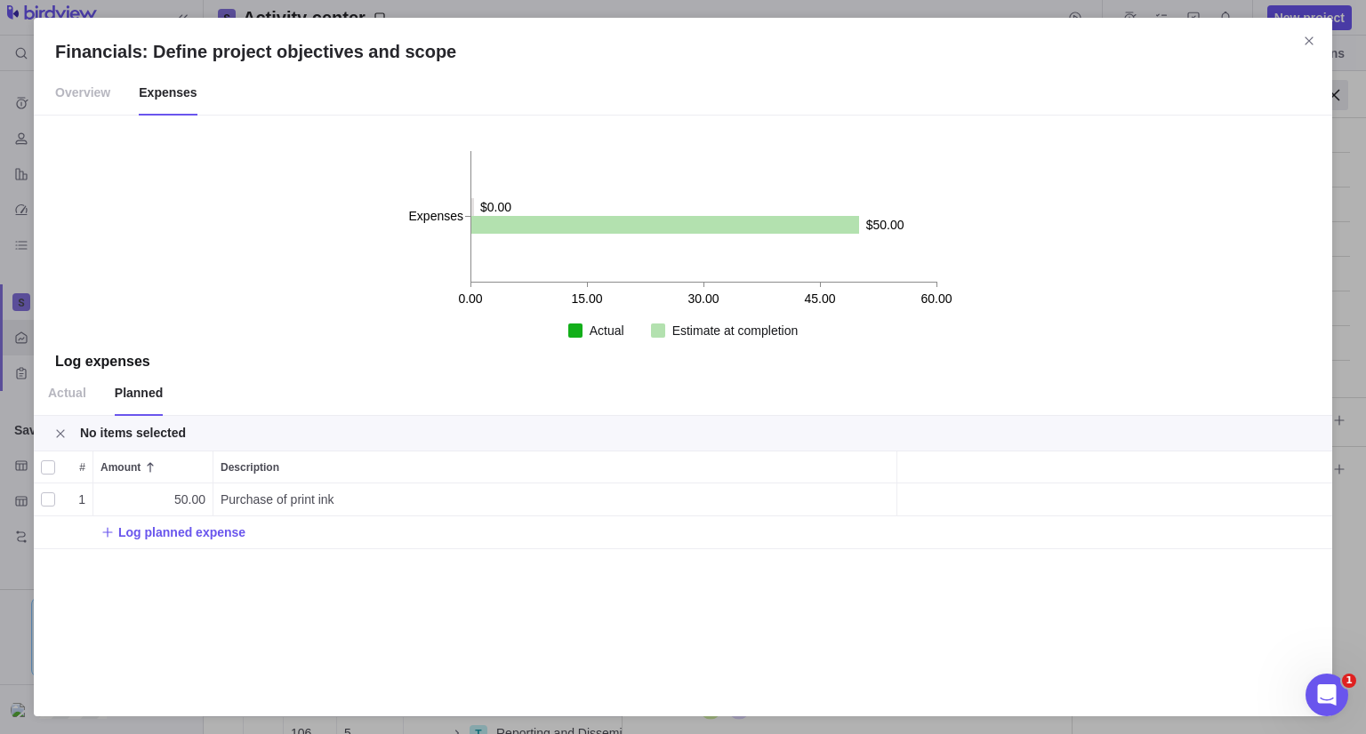
click at [50, 498] on div "grid" at bounding box center [48, 499] width 14 height 25
click at [49, 463] on div "Financials: Define project objectives and scope" at bounding box center [48, 467] width 14 height 25
click at [56, 432] on icon "Close" at bounding box center [60, 434] width 14 height 14
drag, startPoint x: 1311, startPoint y: 36, endPoint x: 1279, endPoint y: 77, distance: 52.5
click at [1311, 37] on icon "Close" at bounding box center [1309, 41] width 14 height 14
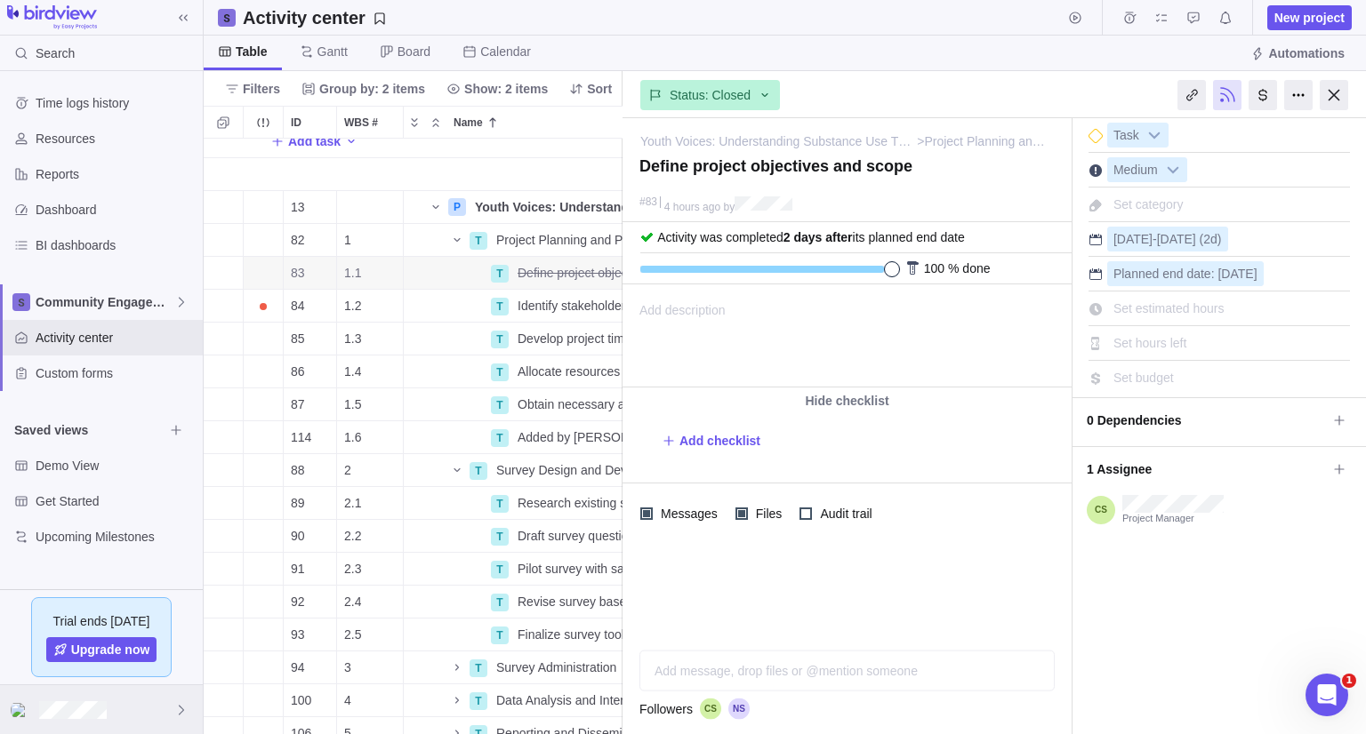
click at [140, 709] on div at bounding box center [101, 710] width 203 height 49
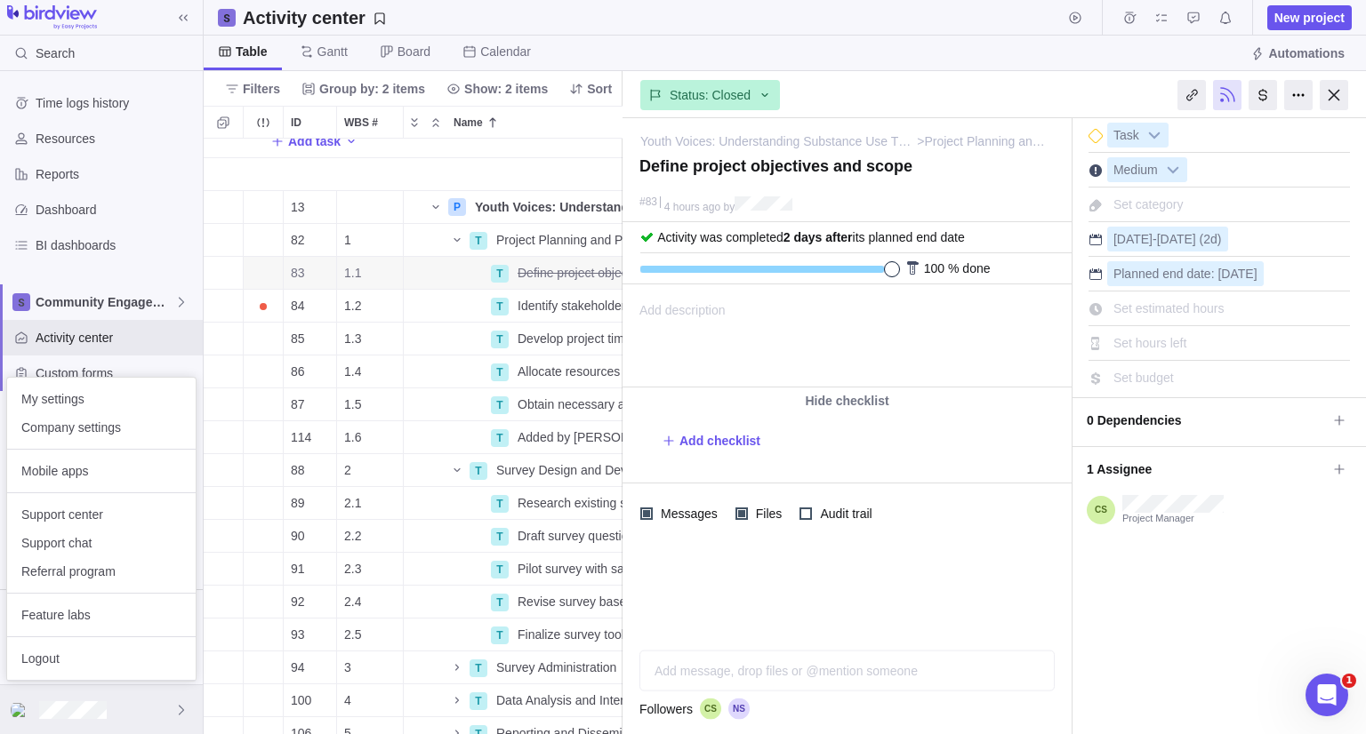
click at [140, 709] on div at bounding box center [101, 710] width 203 height 49
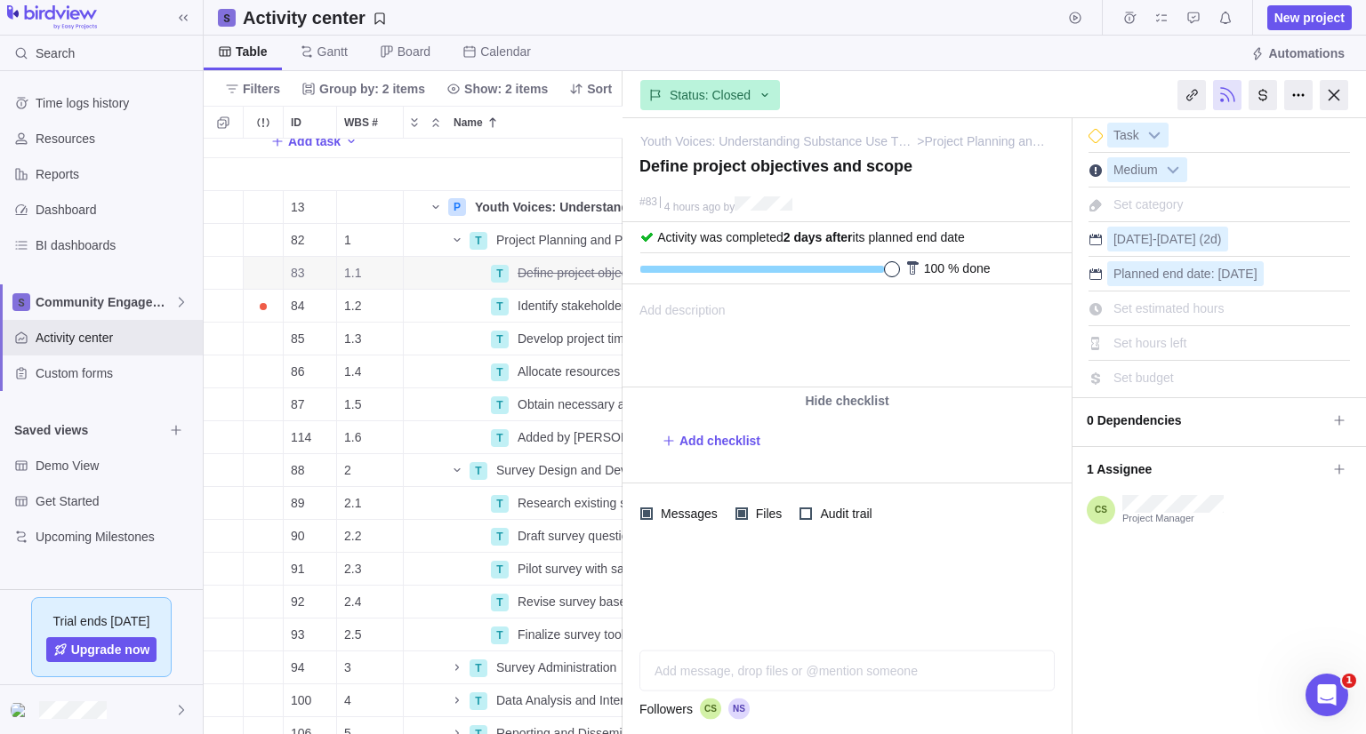
click at [1341, 83] on div at bounding box center [1333, 95] width 28 height 30
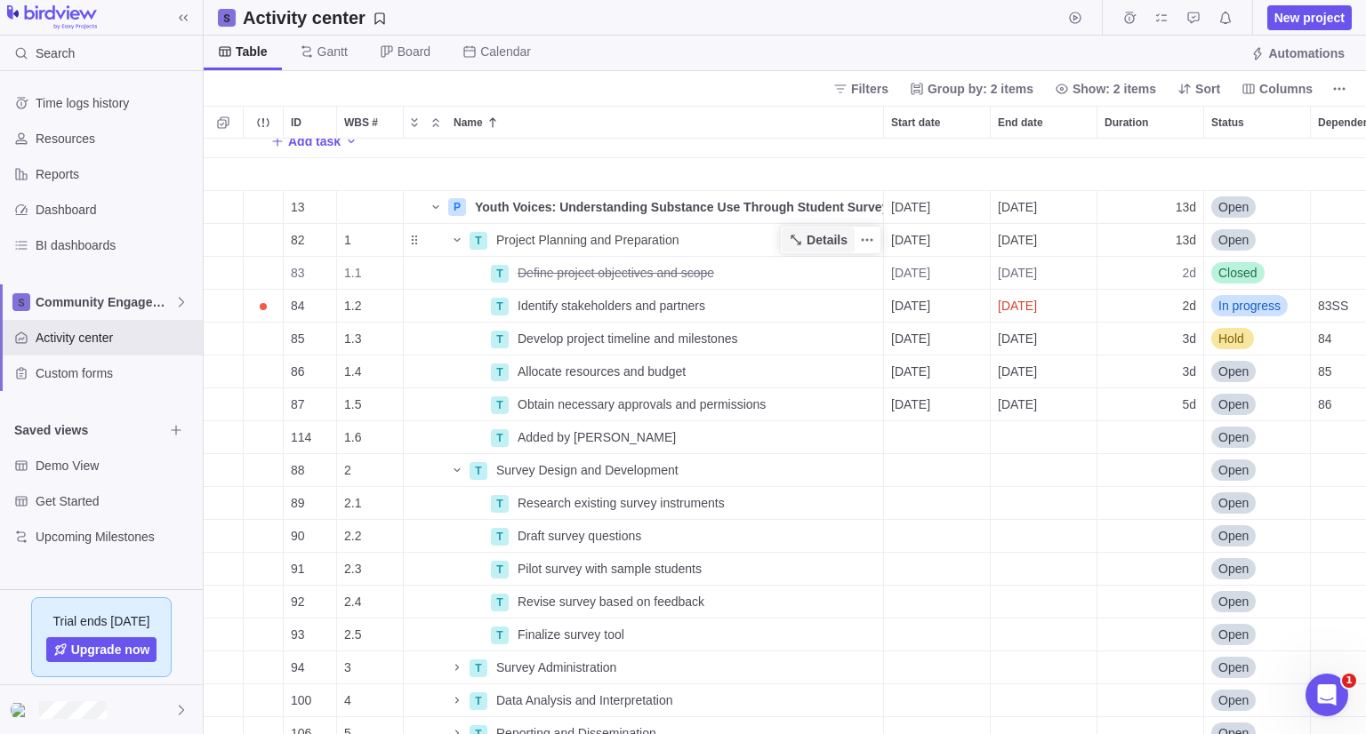
scroll to position [582, 1149]
click at [861, 200] on icon "More actions" at bounding box center [867, 207] width 14 height 14
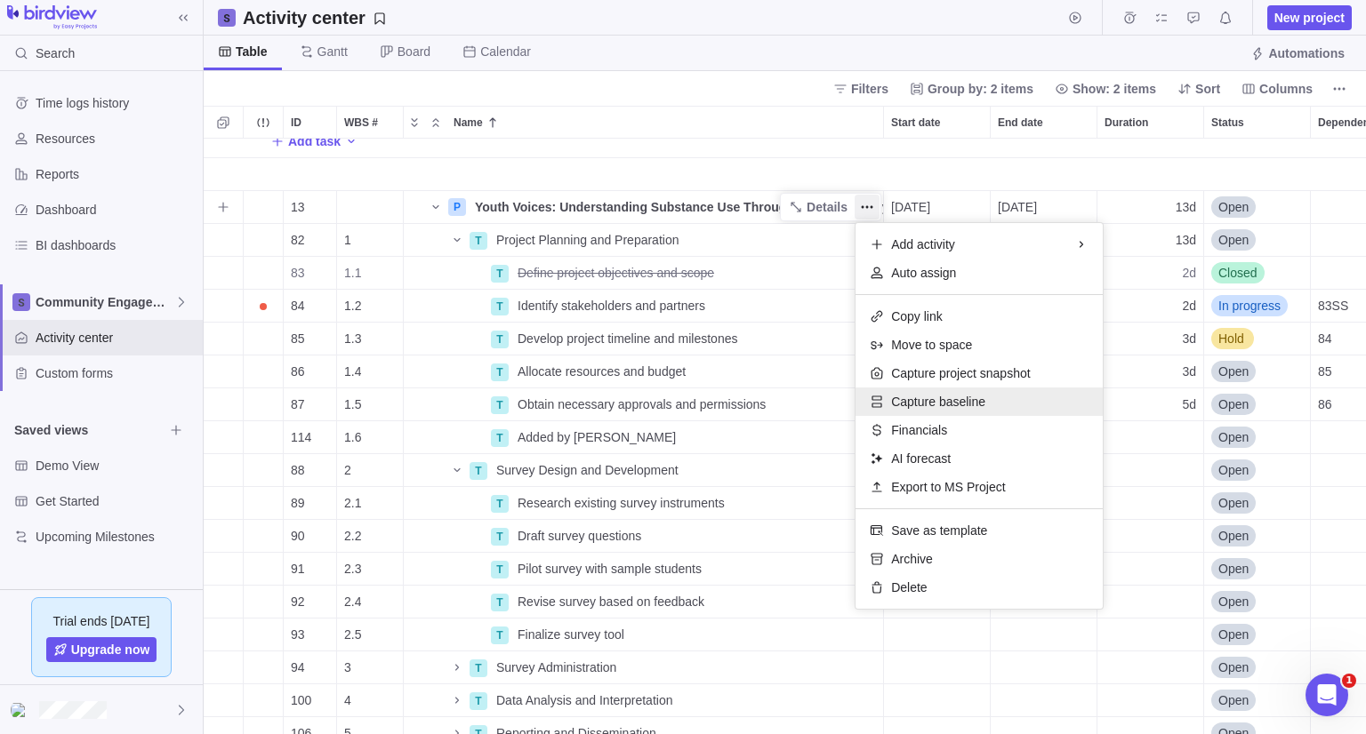
click at [932, 413] on div "Capture baseline" at bounding box center [978, 402] width 247 height 28
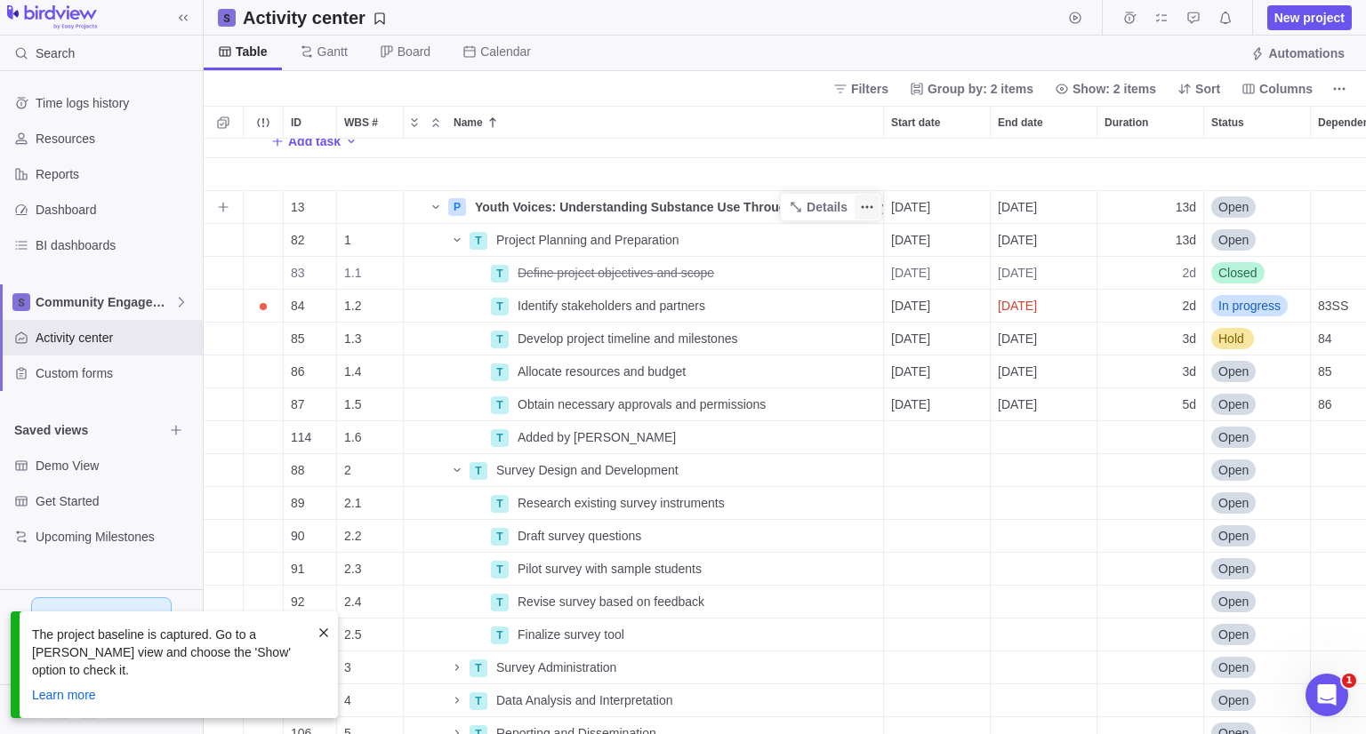
click at [866, 210] on icon "More actions" at bounding box center [867, 207] width 14 height 14
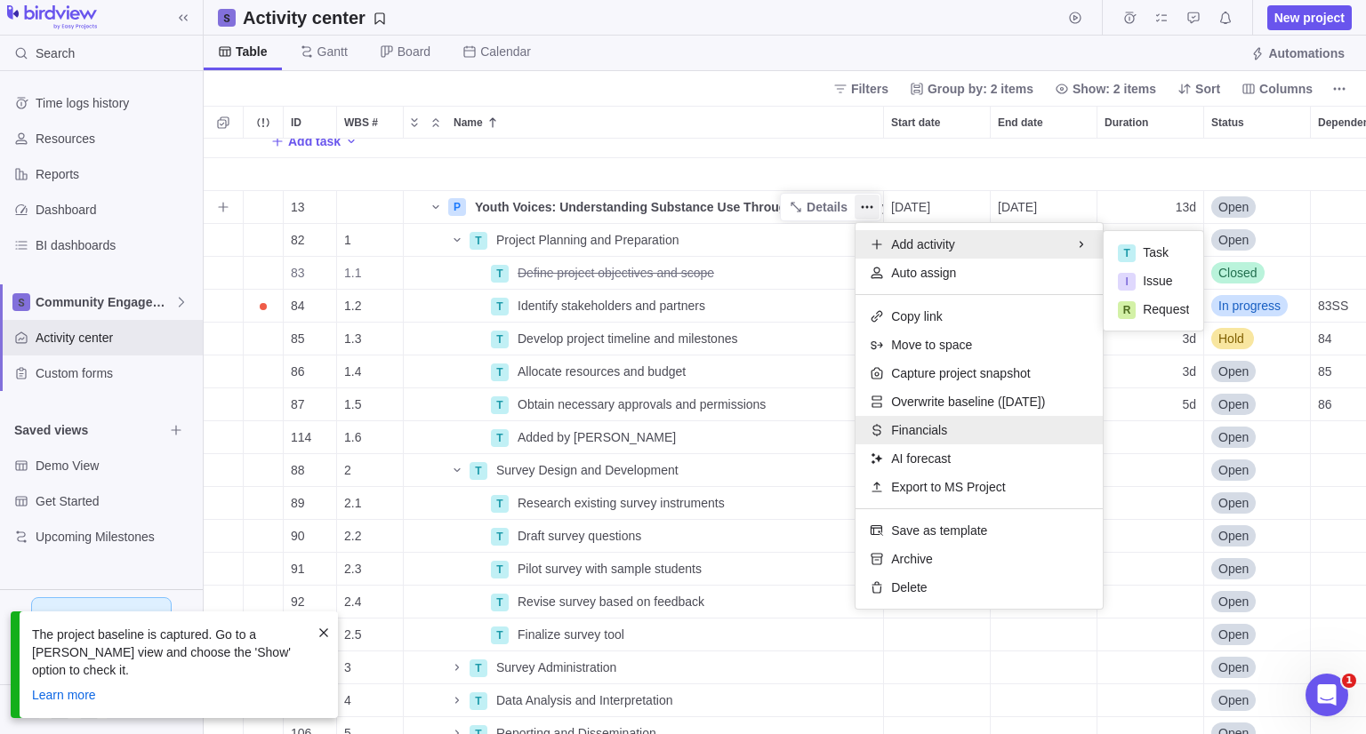
click at [921, 435] on span "Financials" at bounding box center [919, 430] width 56 height 18
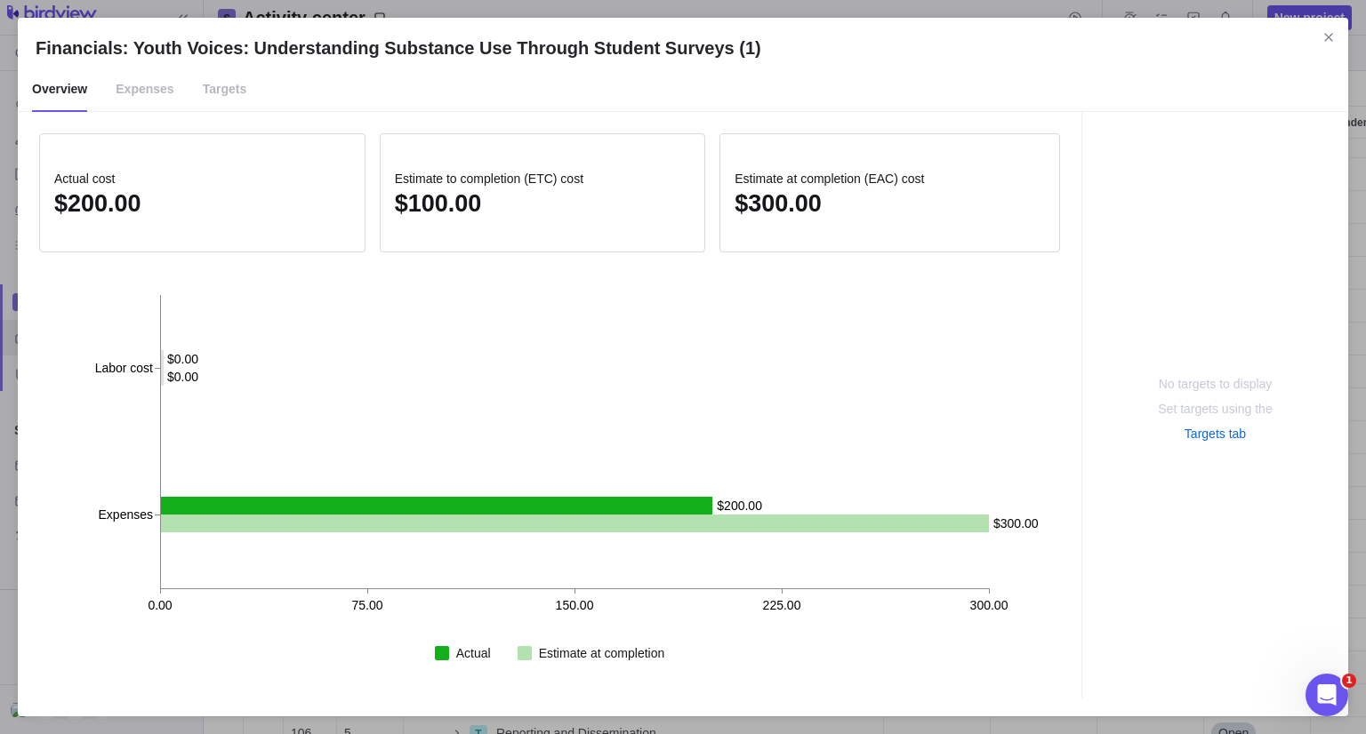
click at [148, 100] on span "Expenses" at bounding box center [145, 90] width 58 height 44
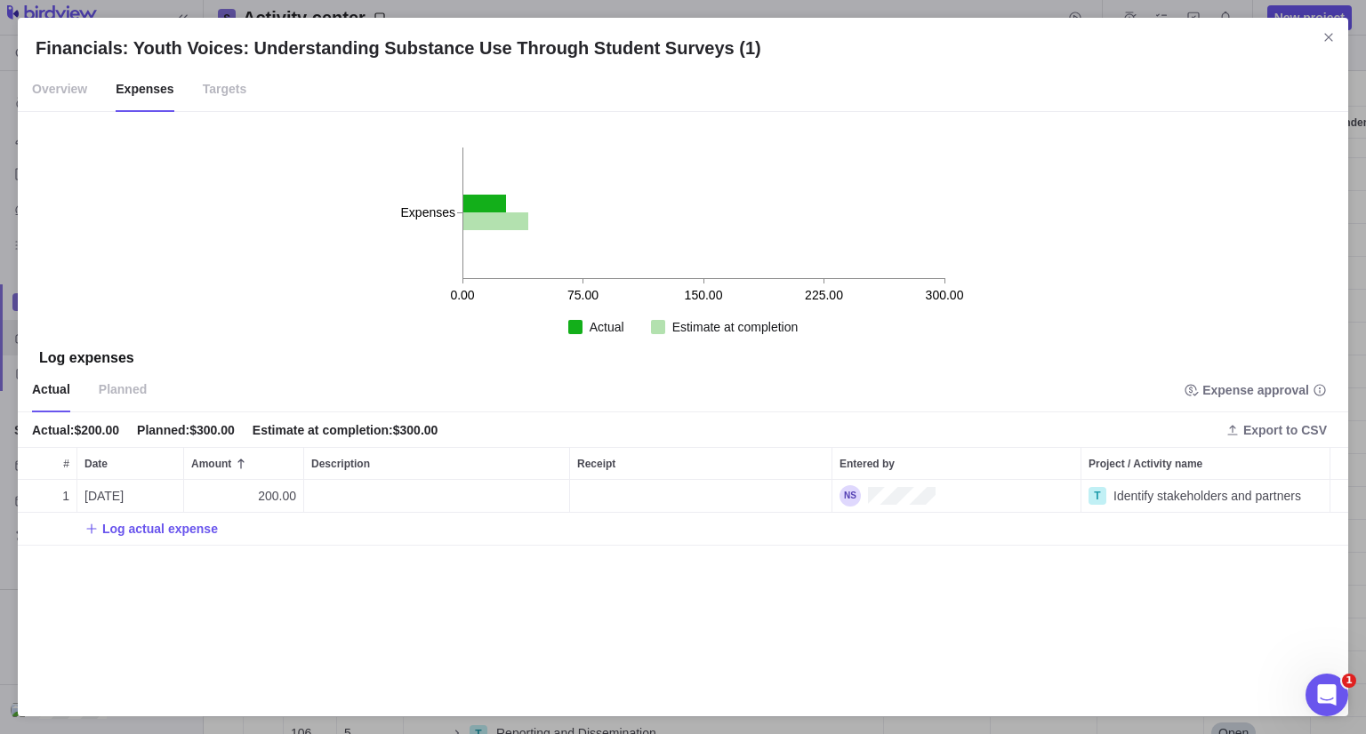
scroll to position [205, 1316]
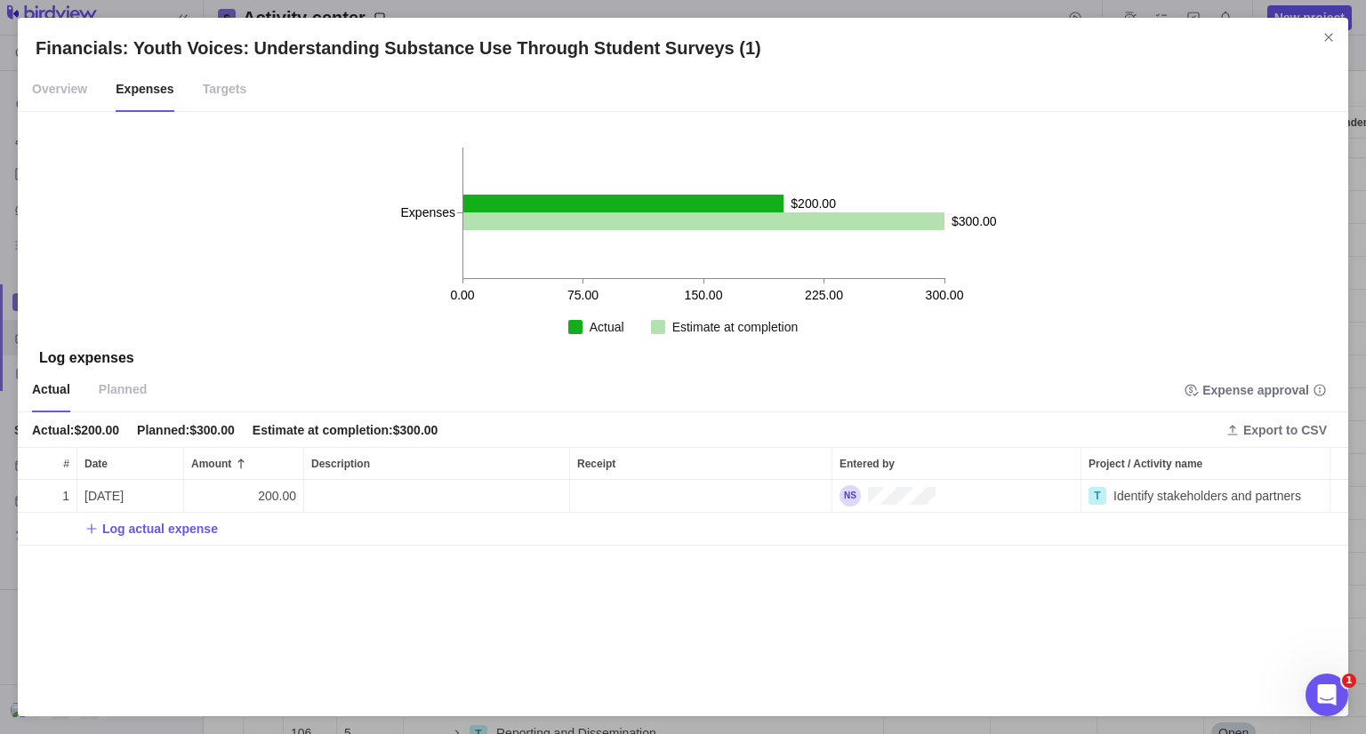
click at [103, 385] on span "Planned" at bounding box center [123, 390] width 48 height 44
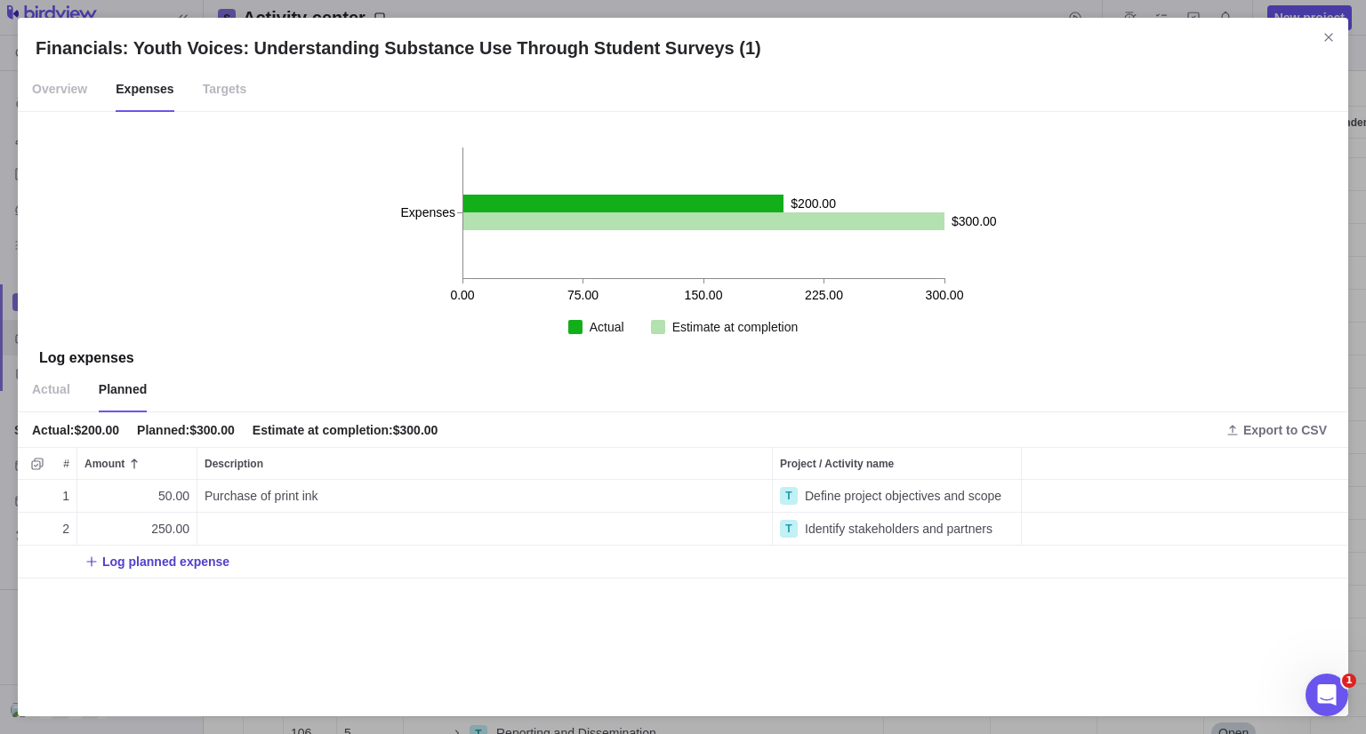
click at [207, 565] on span "Log planned expense" at bounding box center [165, 562] width 127 height 18
click at [75, 91] on div "Financials: Youth Voices: Understanding Substance Use Through Student Surveys (…" at bounding box center [683, 367] width 1366 height 734
click at [60, 90] on span "Overview" at bounding box center [59, 90] width 55 height 44
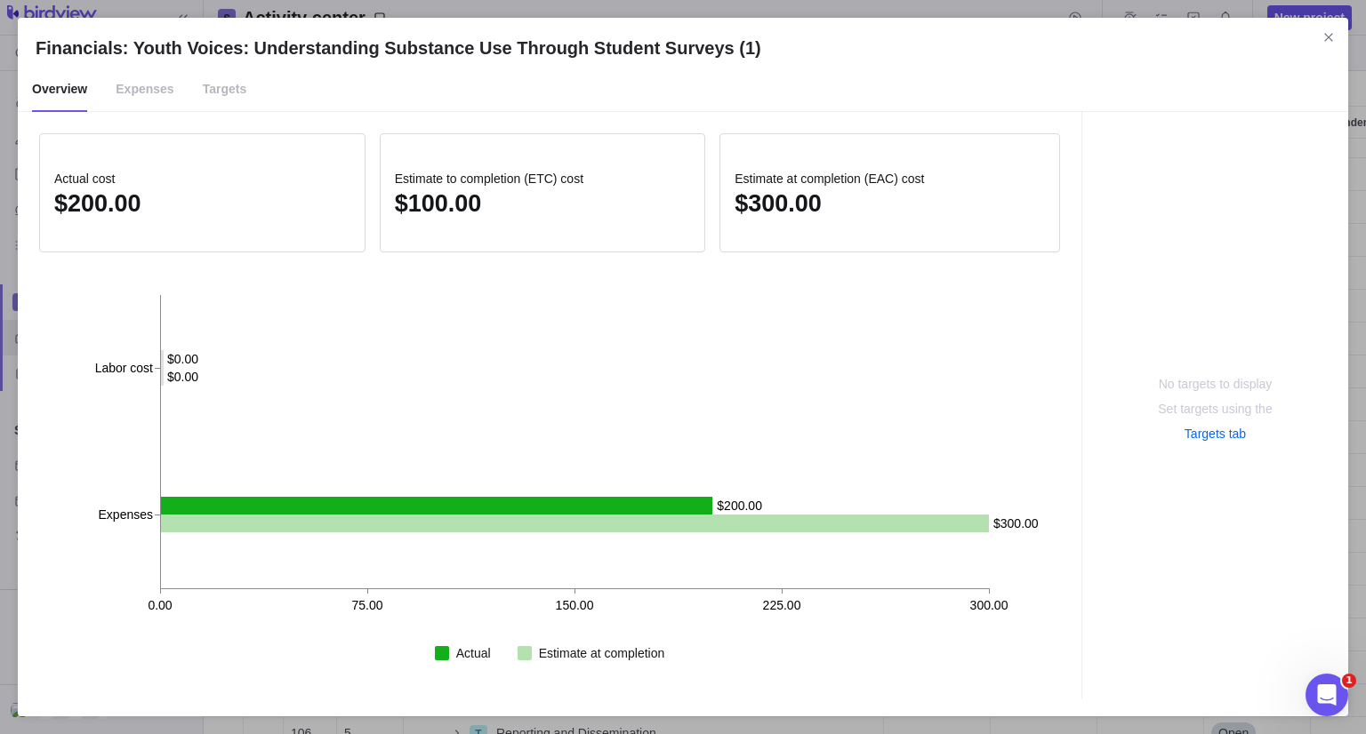
click at [223, 93] on span "Targets" at bounding box center [225, 90] width 44 height 44
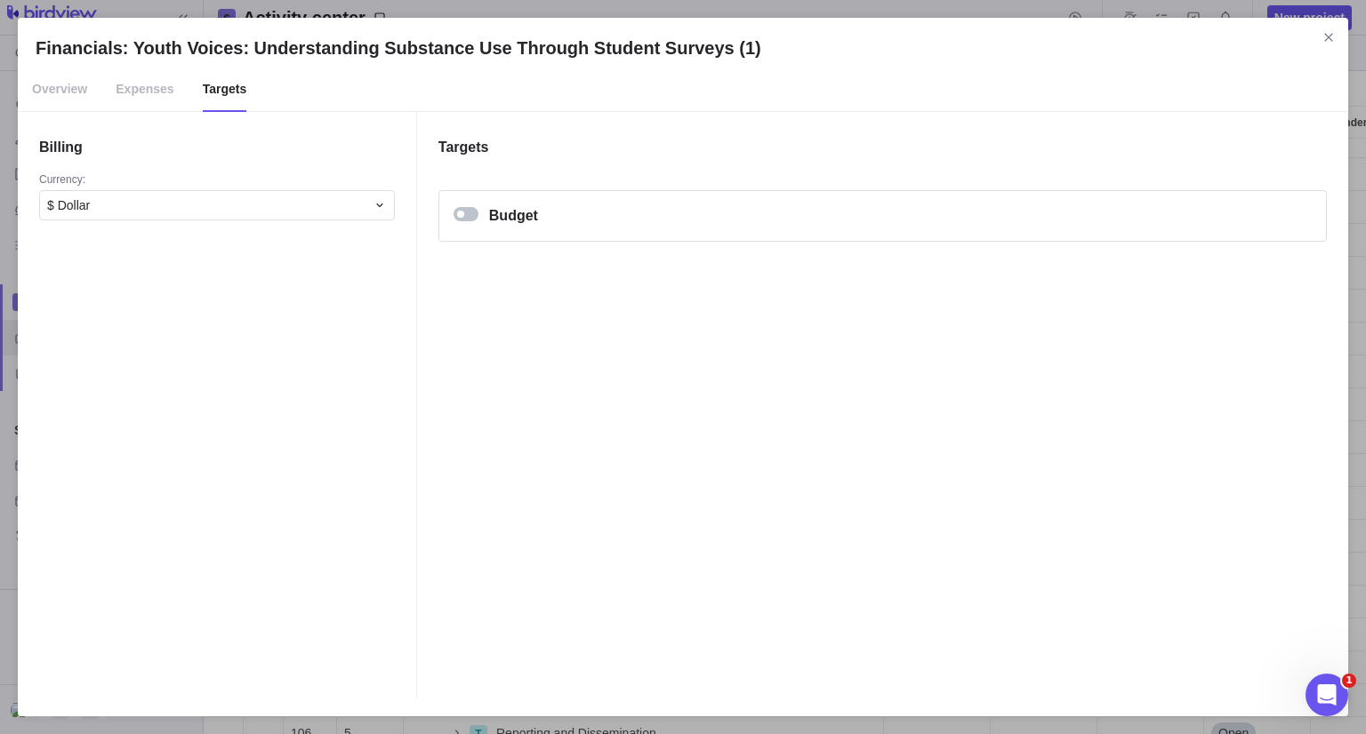
click at [116, 90] on span "Expenses" at bounding box center [145, 90] width 58 height 44
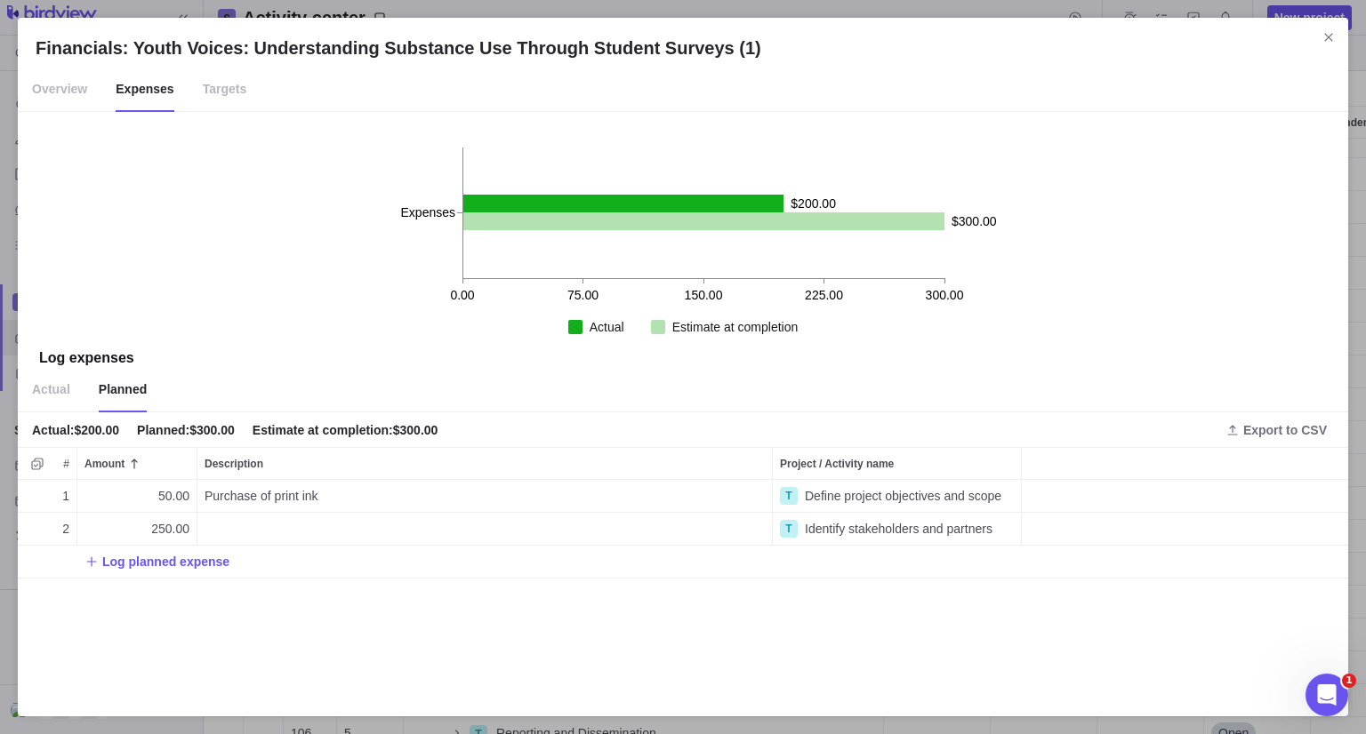
click at [224, 94] on span "Targets" at bounding box center [225, 90] width 44 height 44
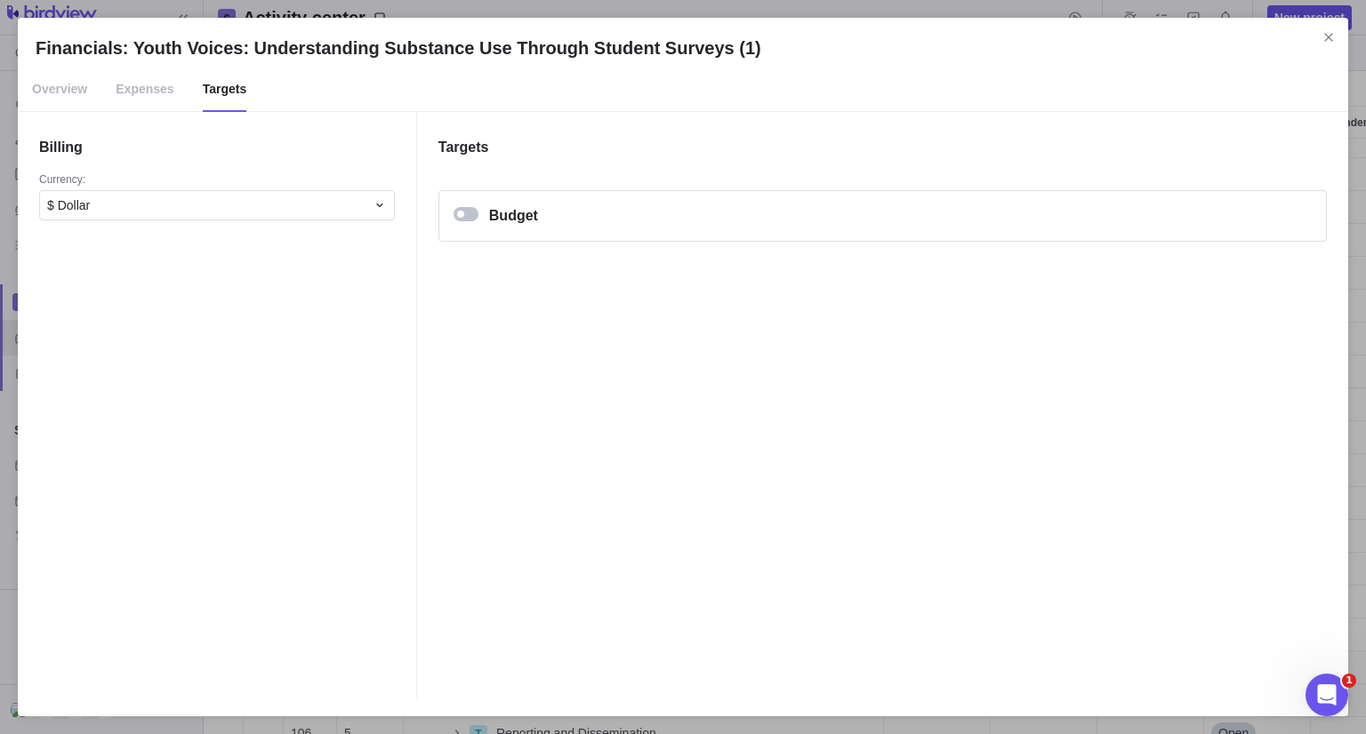
click at [463, 207] on div "Financials: Youth Voices: Understanding Substance Use Through Student Surveys (…" at bounding box center [465, 214] width 25 height 14
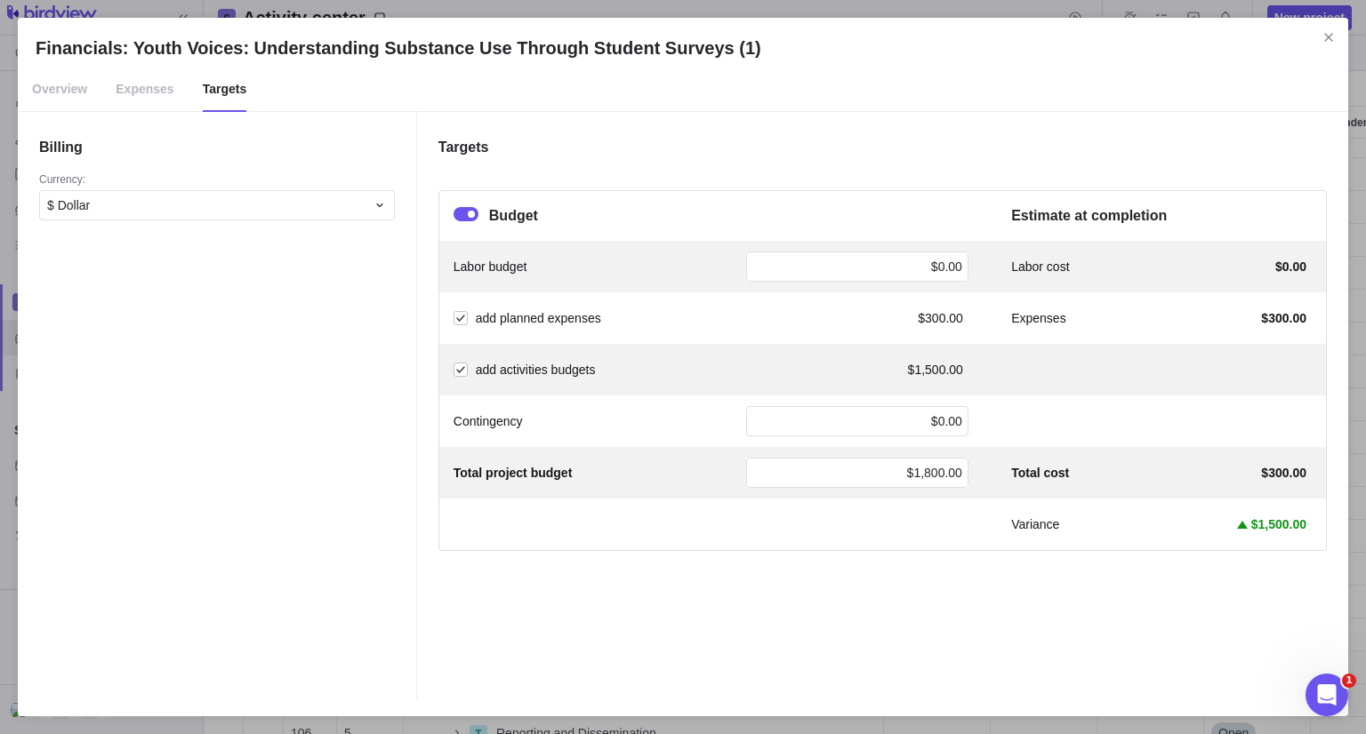
click at [138, 95] on span "Expenses" at bounding box center [145, 90] width 58 height 44
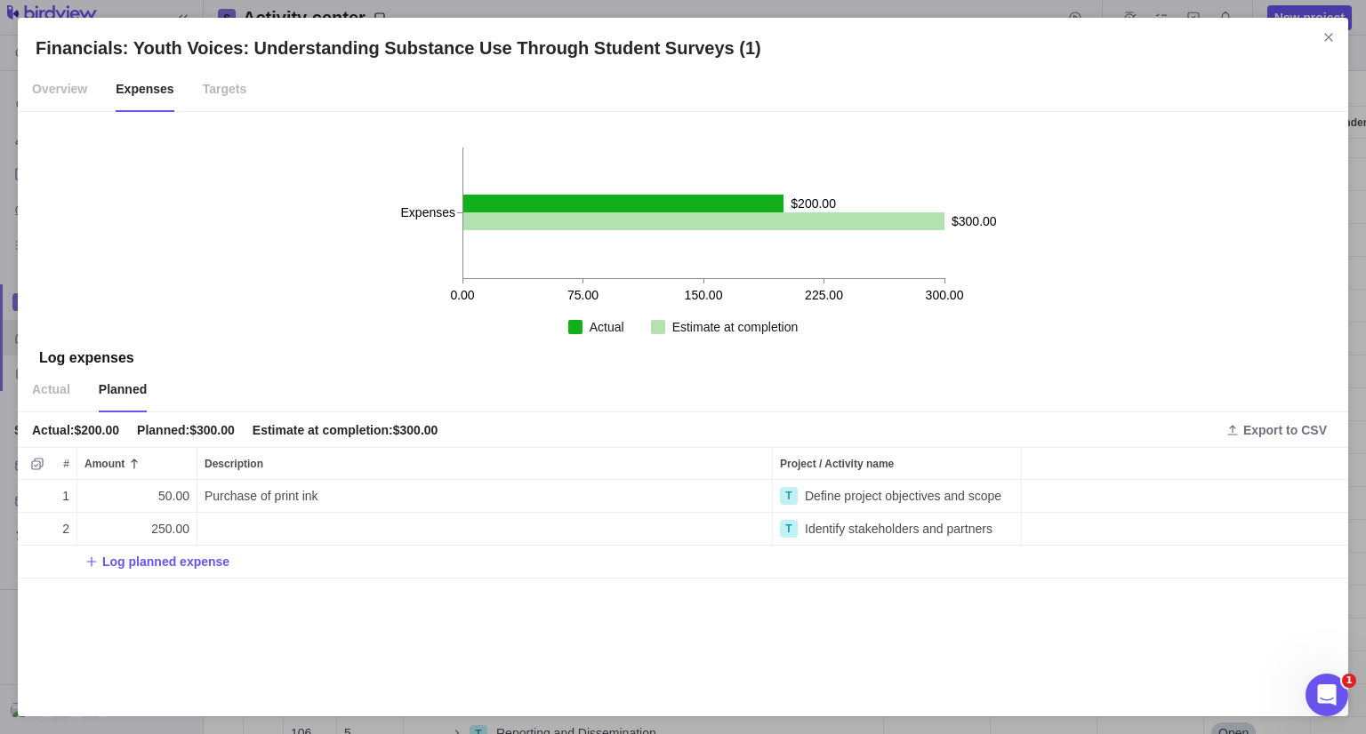
click at [61, 73] on span "Overview" at bounding box center [59, 90] width 55 height 44
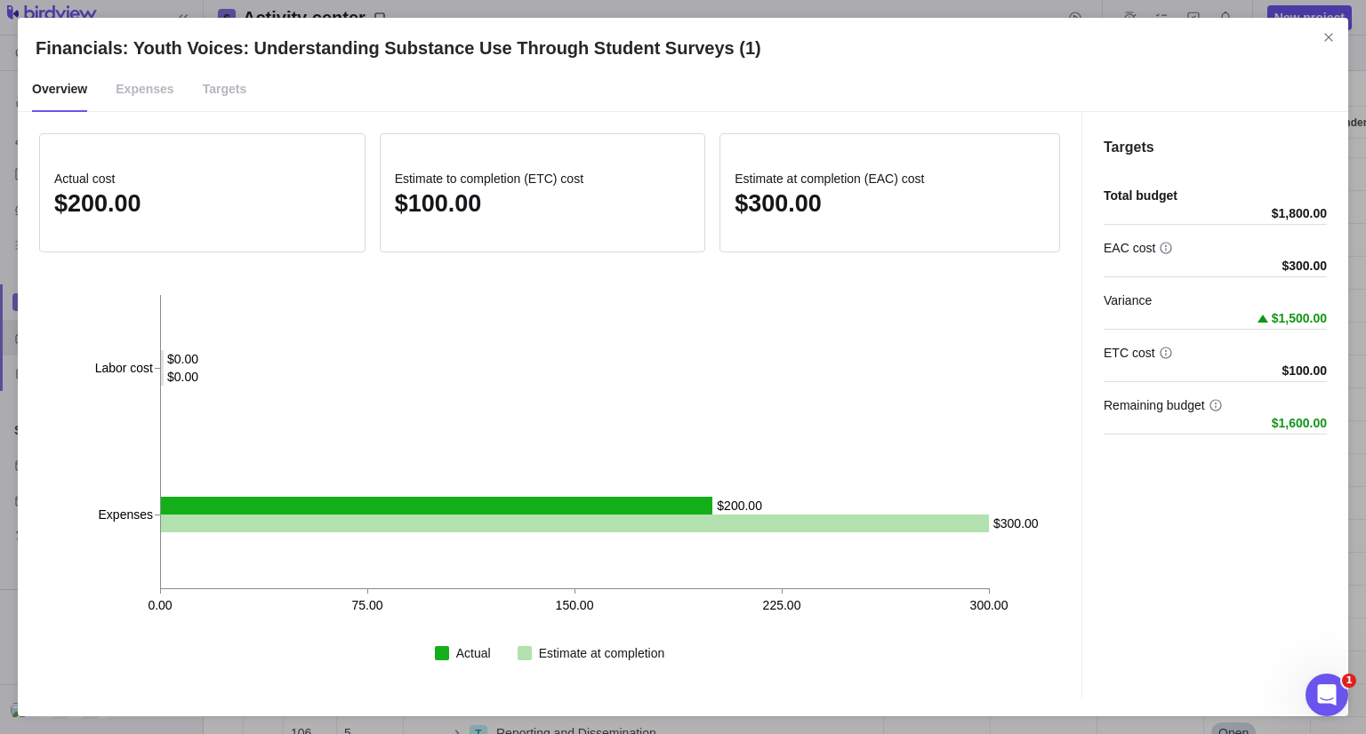
click at [159, 91] on span "Expenses" at bounding box center [145, 90] width 58 height 44
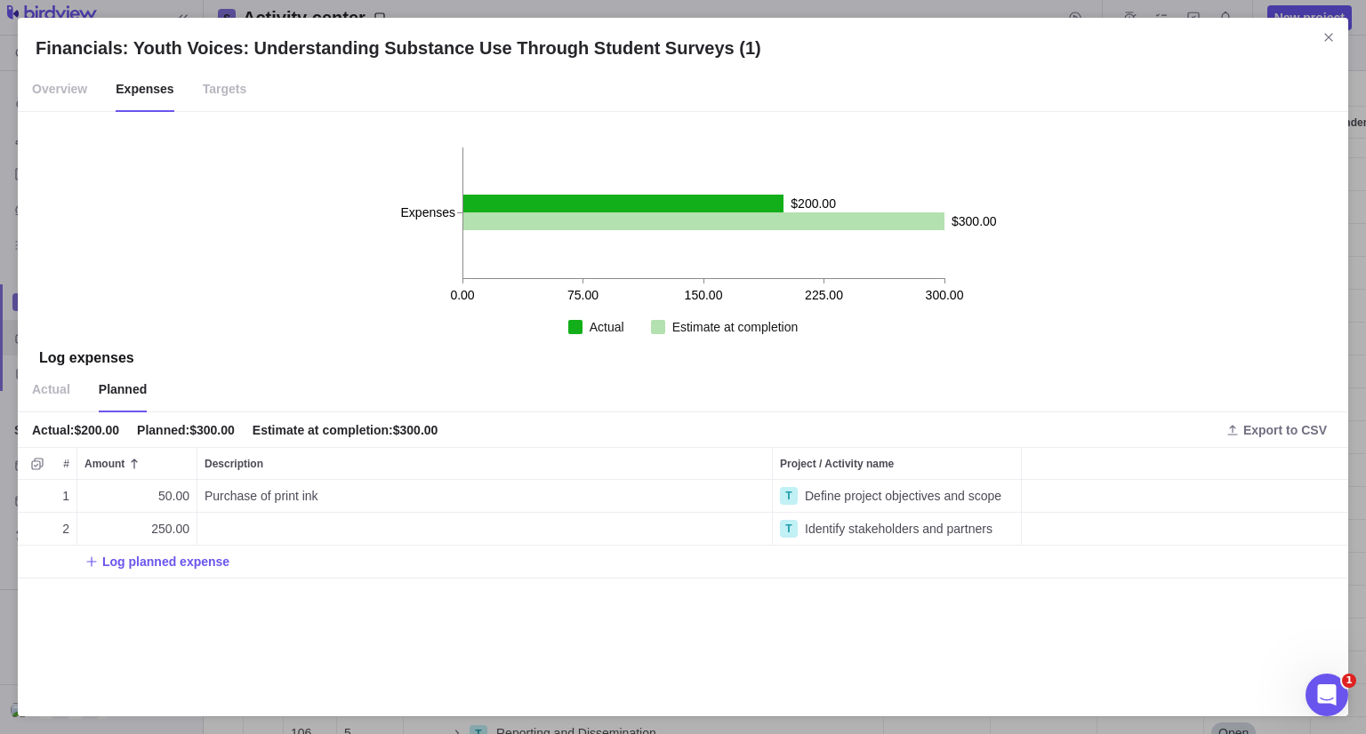
click at [58, 385] on span "Actual" at bounding box center [51, 390] width 38 height 44
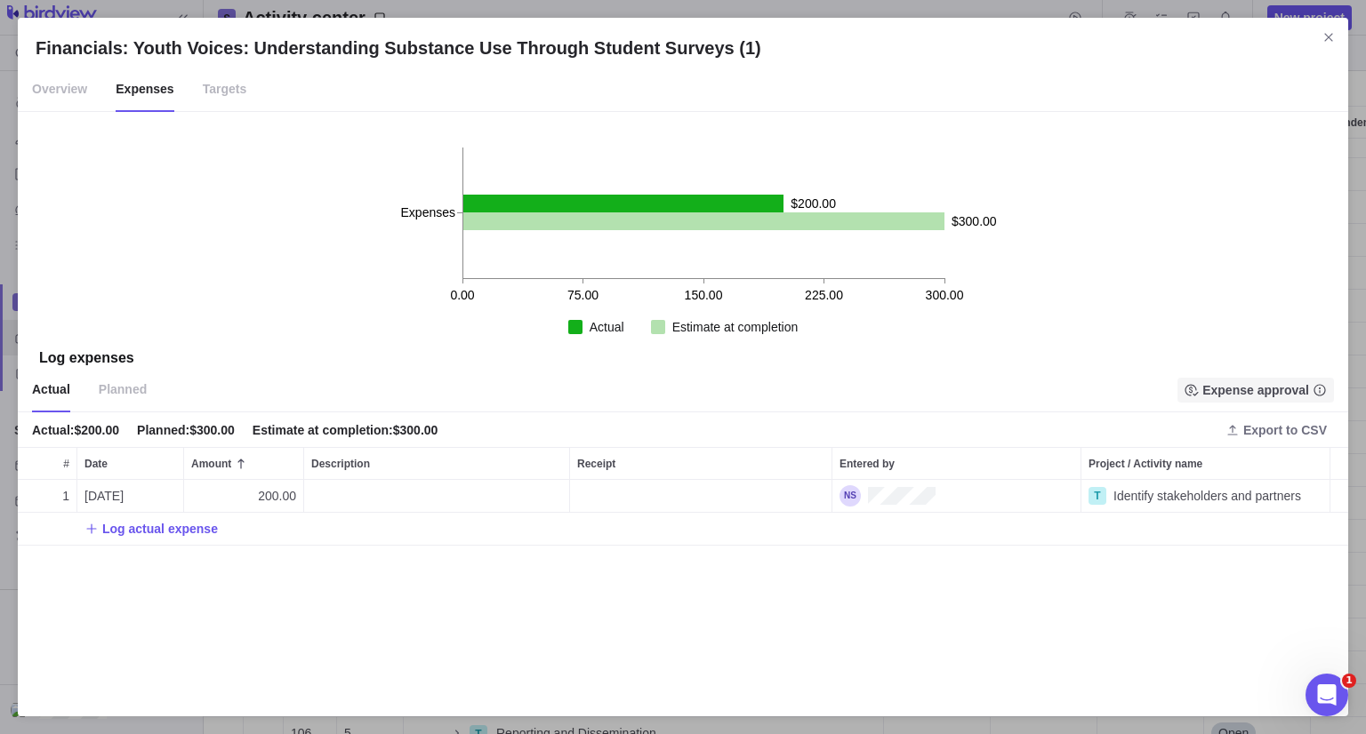
click at [1223, 384] on span "Expense approval" at bounding box center [1255, 390] width 107 height 18
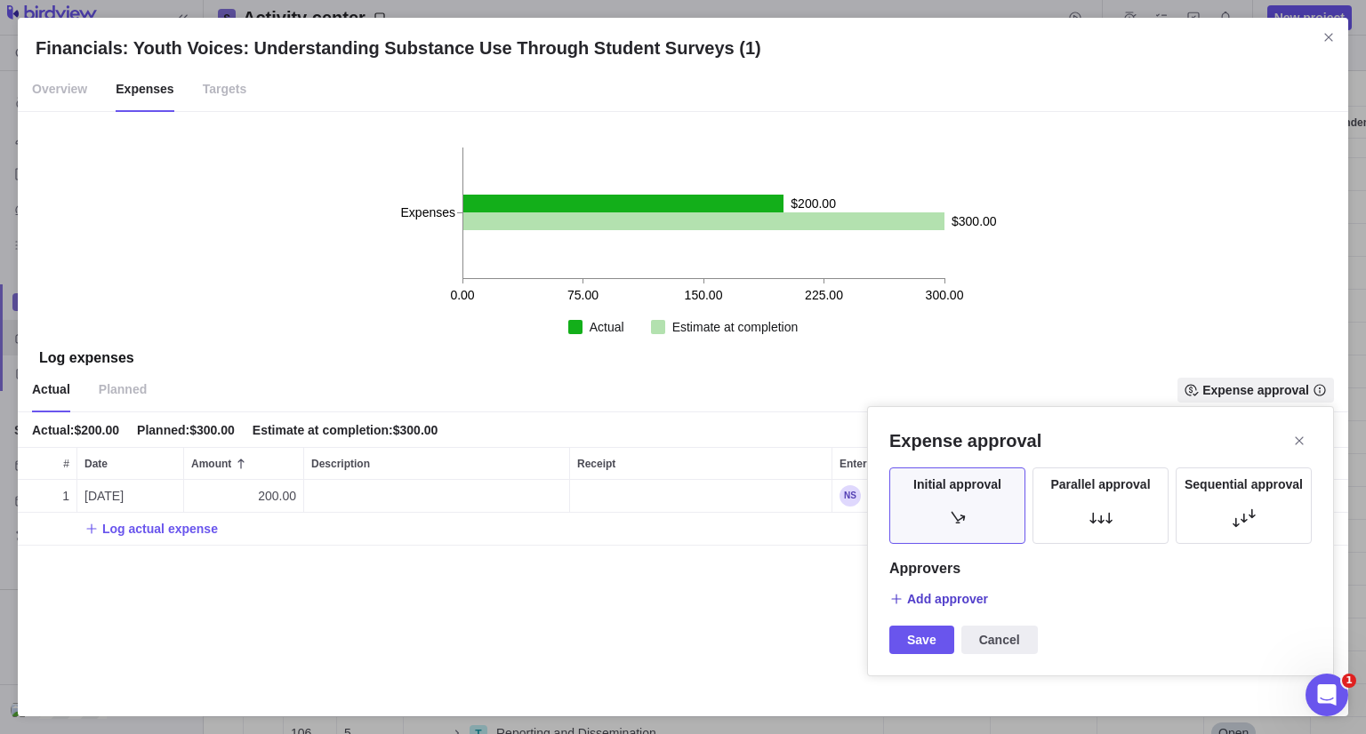
click at [940, 606] on span "Add approver" at bounding box center [947, 599] width 81 height 18
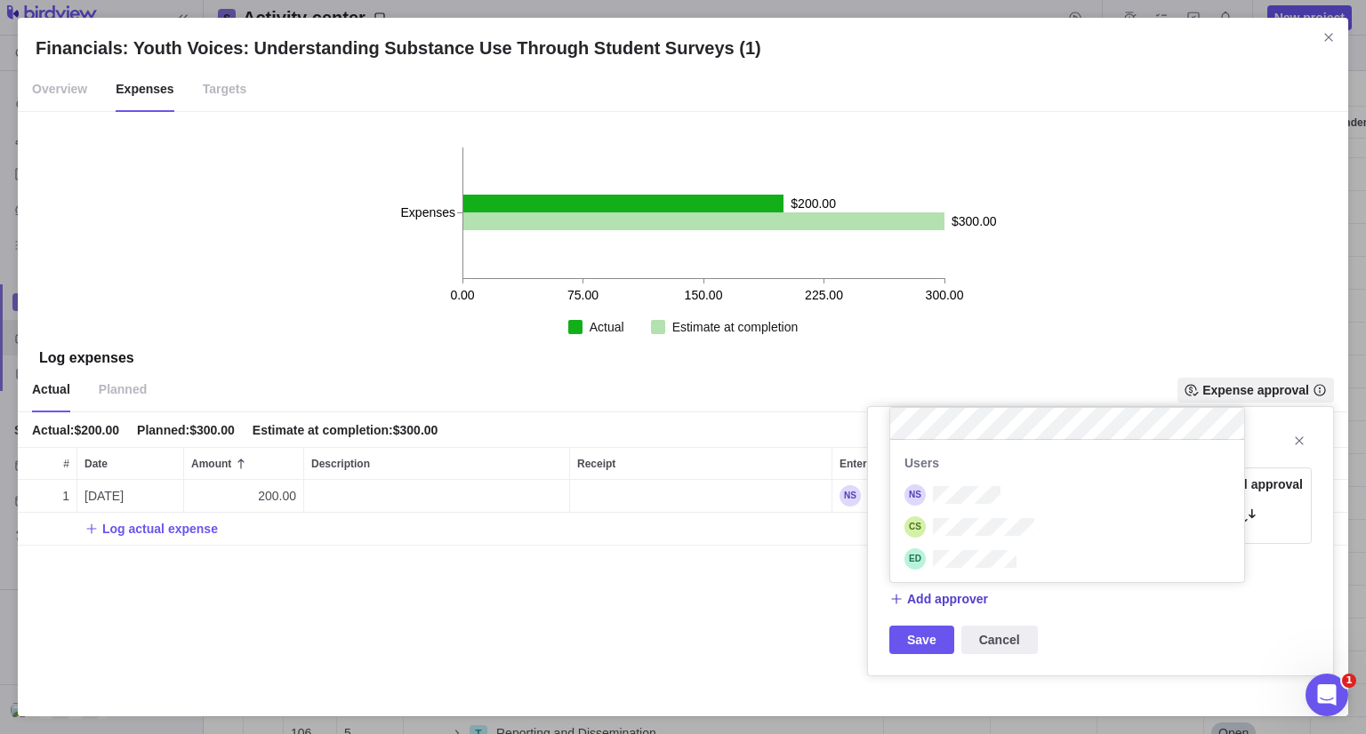
scroll to position [128, 341]
click at [1032, 360] on div "Financials: Youth Voices: Understanding Substance Use Through Student Surveys (…" at bounding box center [683, 367] width 1366 height 734
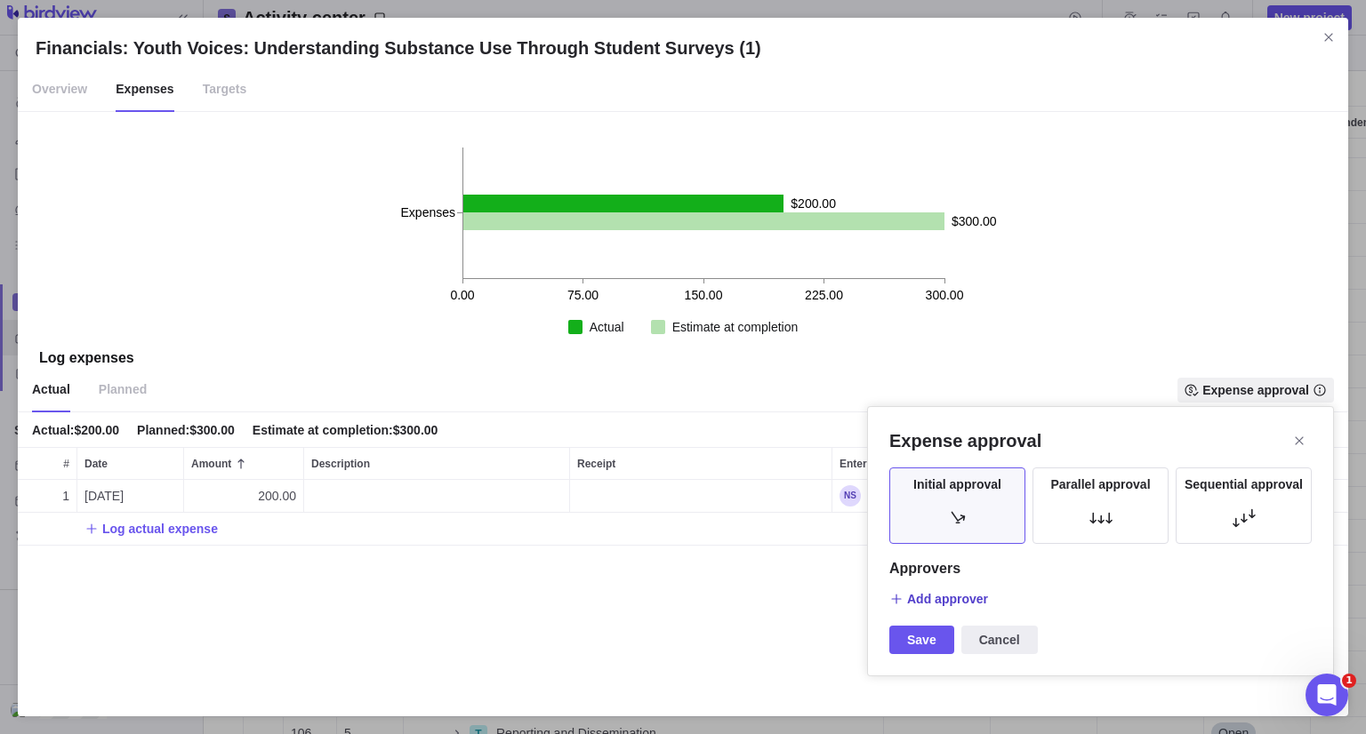
click at [950, 595] on span "Add approver" at bounding box center [947, 599] width 81 height 18
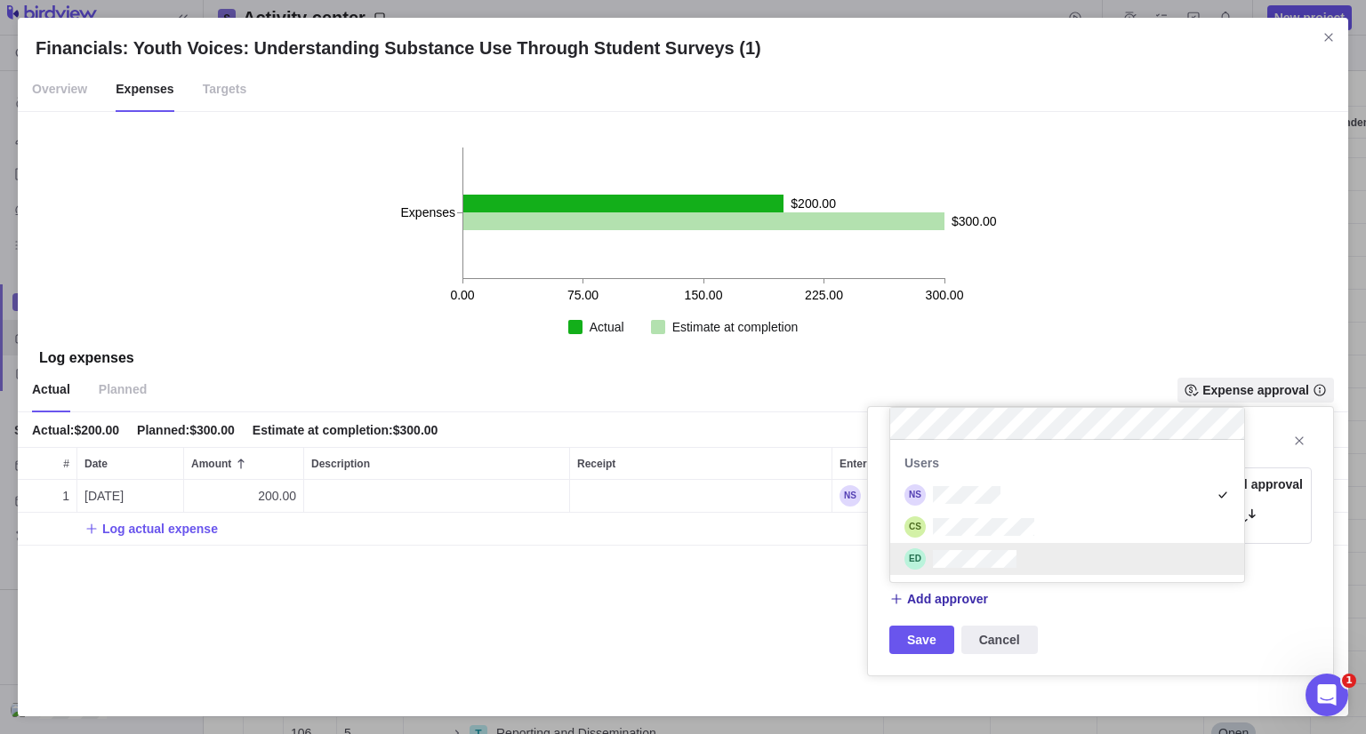
click at [1132, 623] on div "Expense approval Initial approval Parallel approval Sequential approval Approve…" at bounding box center [1100, 541] width 467 height 270
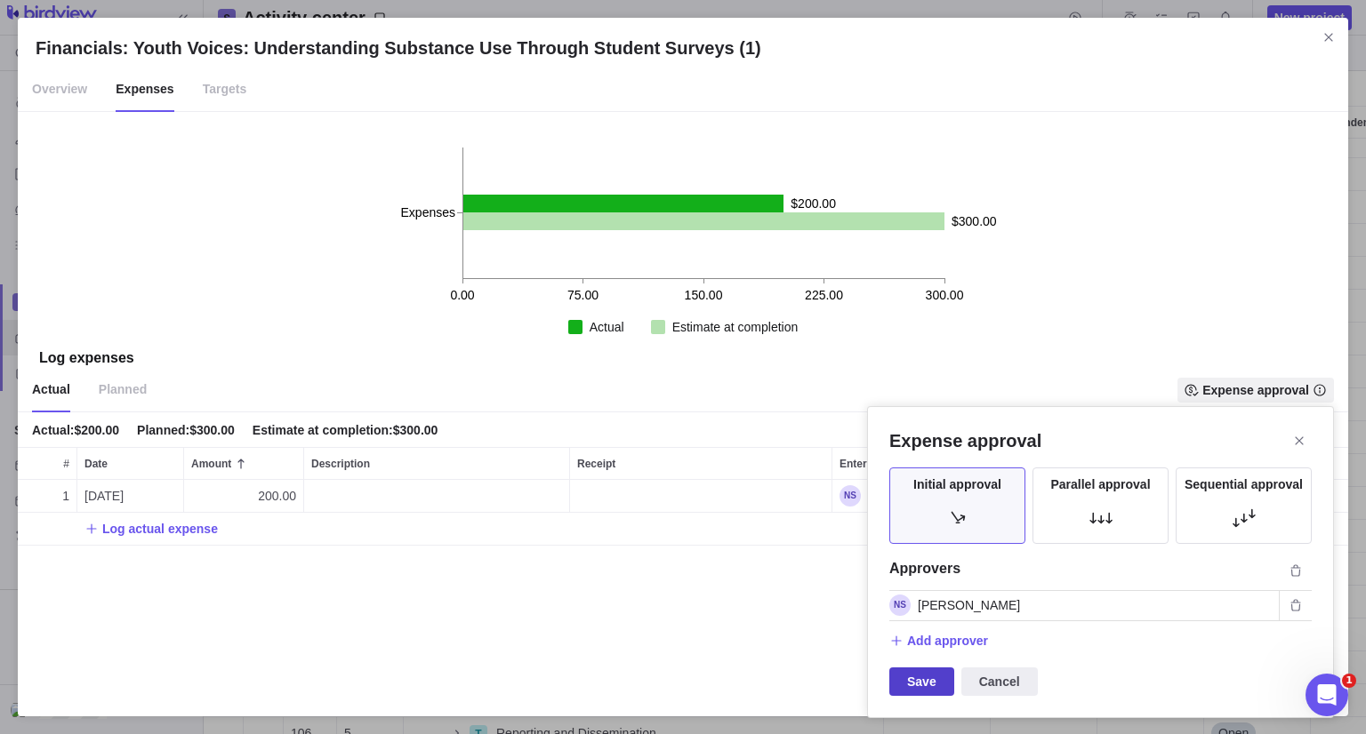
click at [935, 673] on span "Save" at bounding box center [921, 682] width 65 height 28
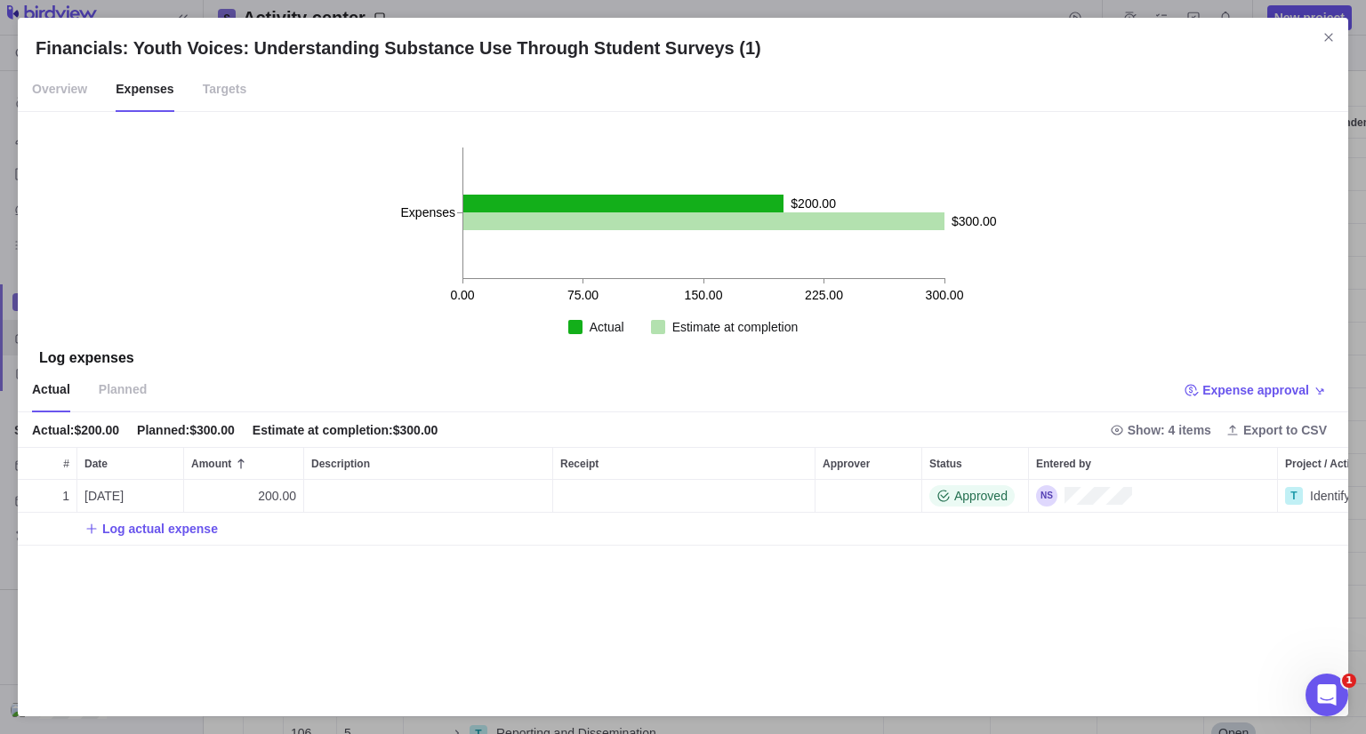
scroll to position [0, 149]
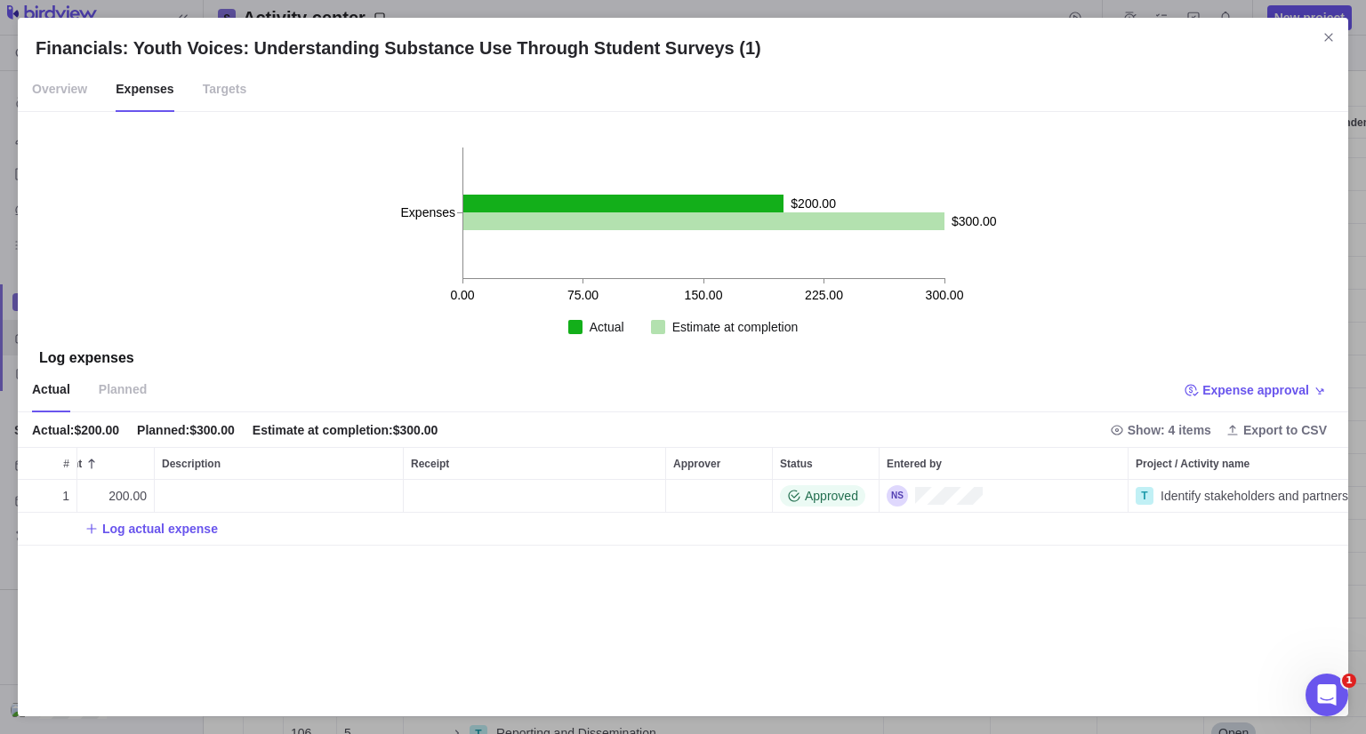
drag, startPoint x: 1319, startPoint y: 44, endPoint x: 1301, endPoint y: 65, distance: 28.4
click at [1319, 44] on span "Close" at bounding box center [1328, 37] width 25 height 25
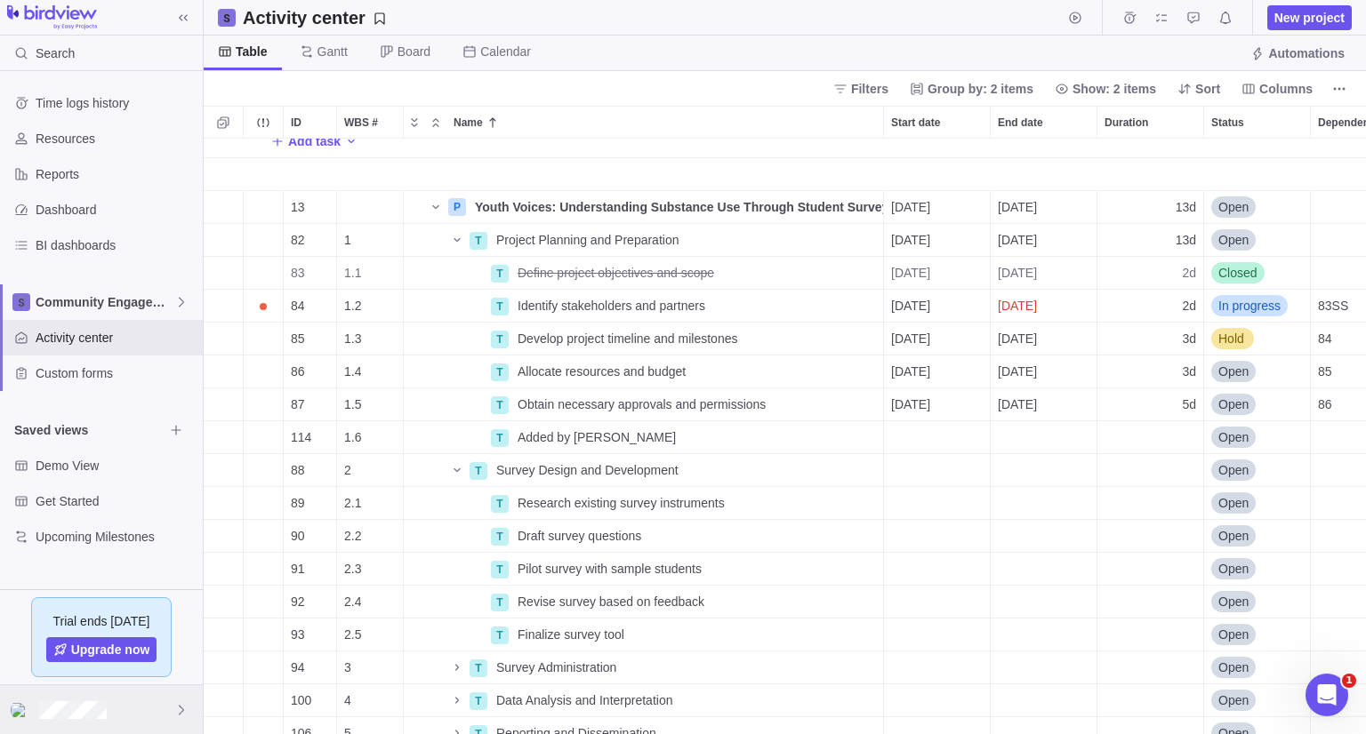
click at [89, 724] on div at bounding box center [101, 710] width 203 height 49
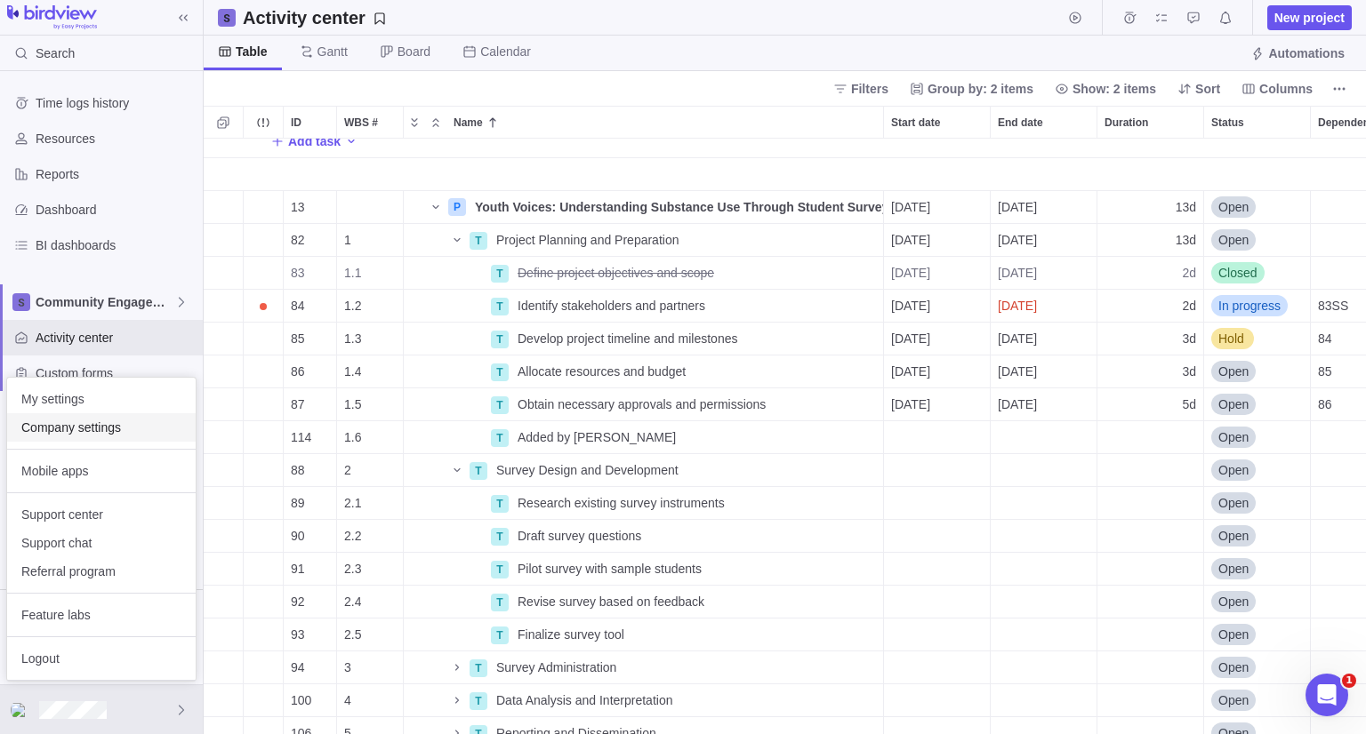
click at [135, 440] on div "Company settings" at bounding box center [101, 427] width 188 height 28
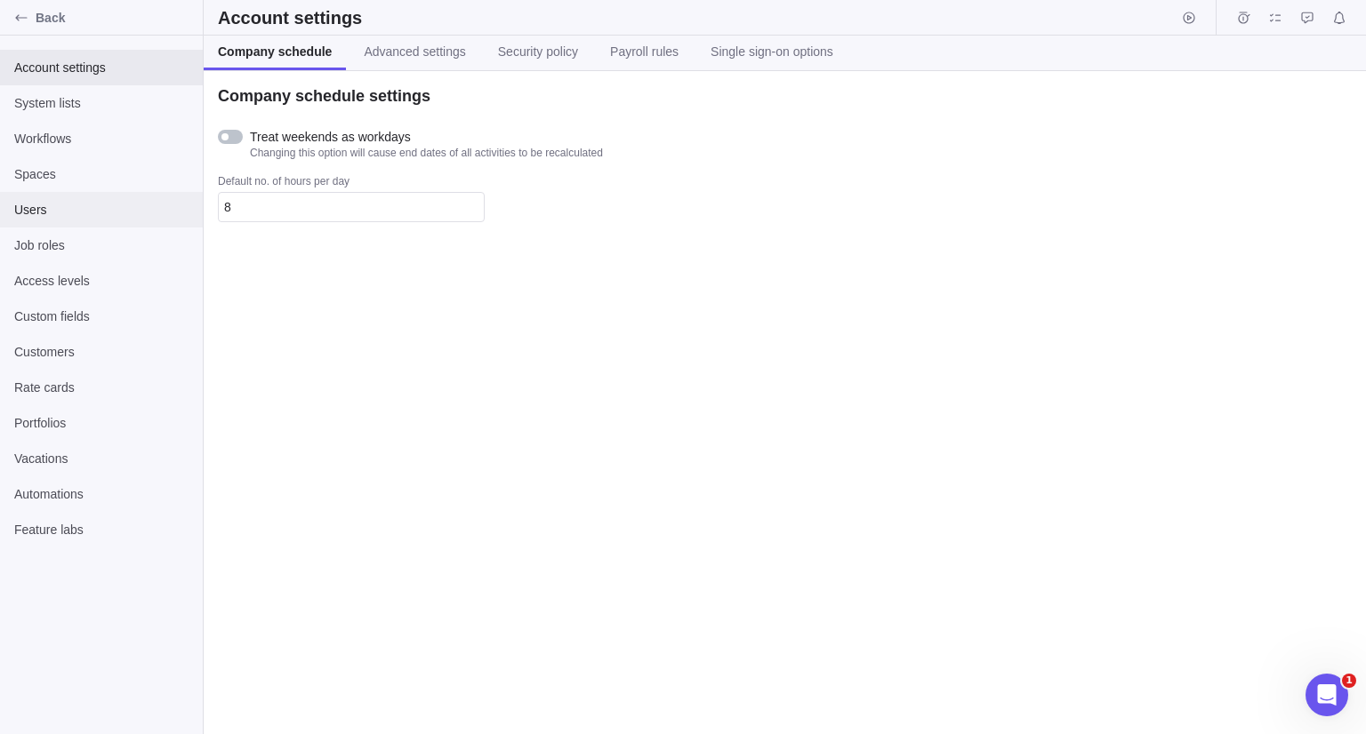
click at [114, 215] on span "Users" at bounding box center [101, 210] width 174 height 18
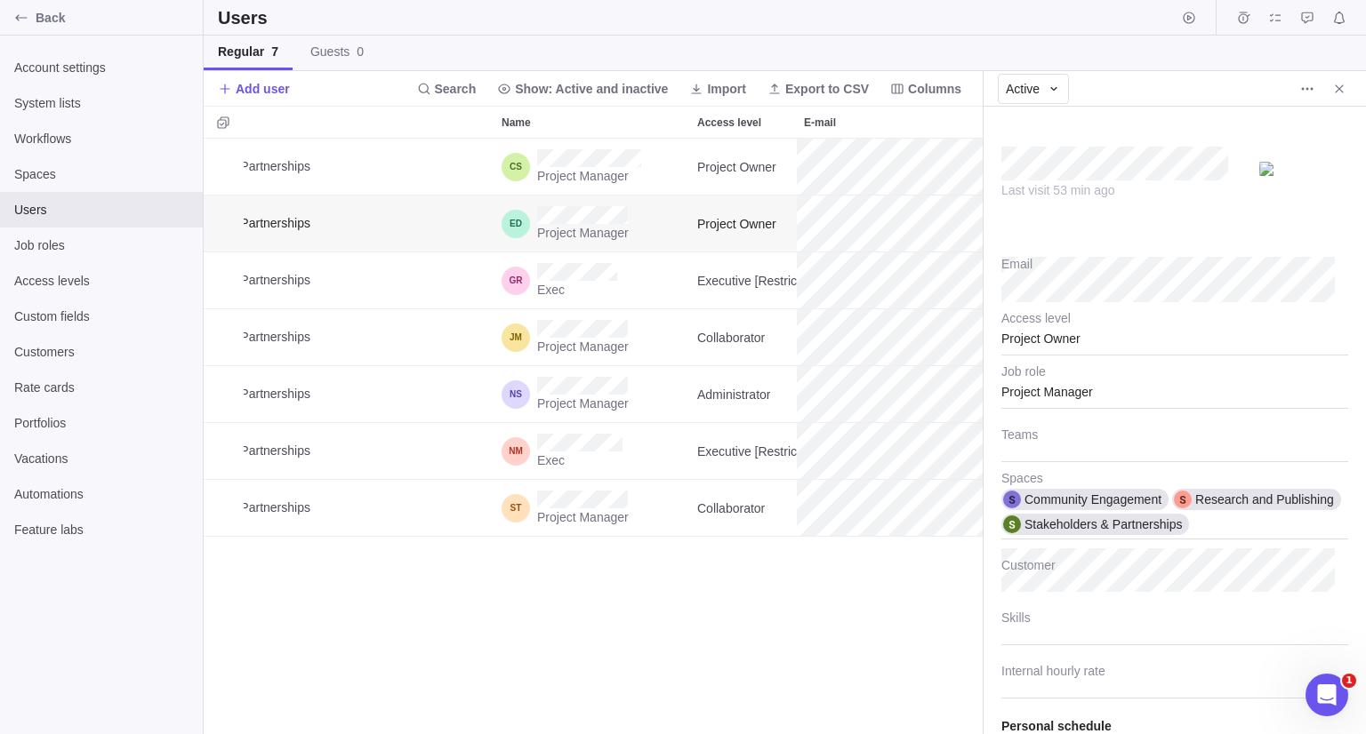
scroll to position [14, 13]
type textarea "x"
click at [1337, 91] on icon "Close" at bounding box center [1339, 89] width 14 height 14
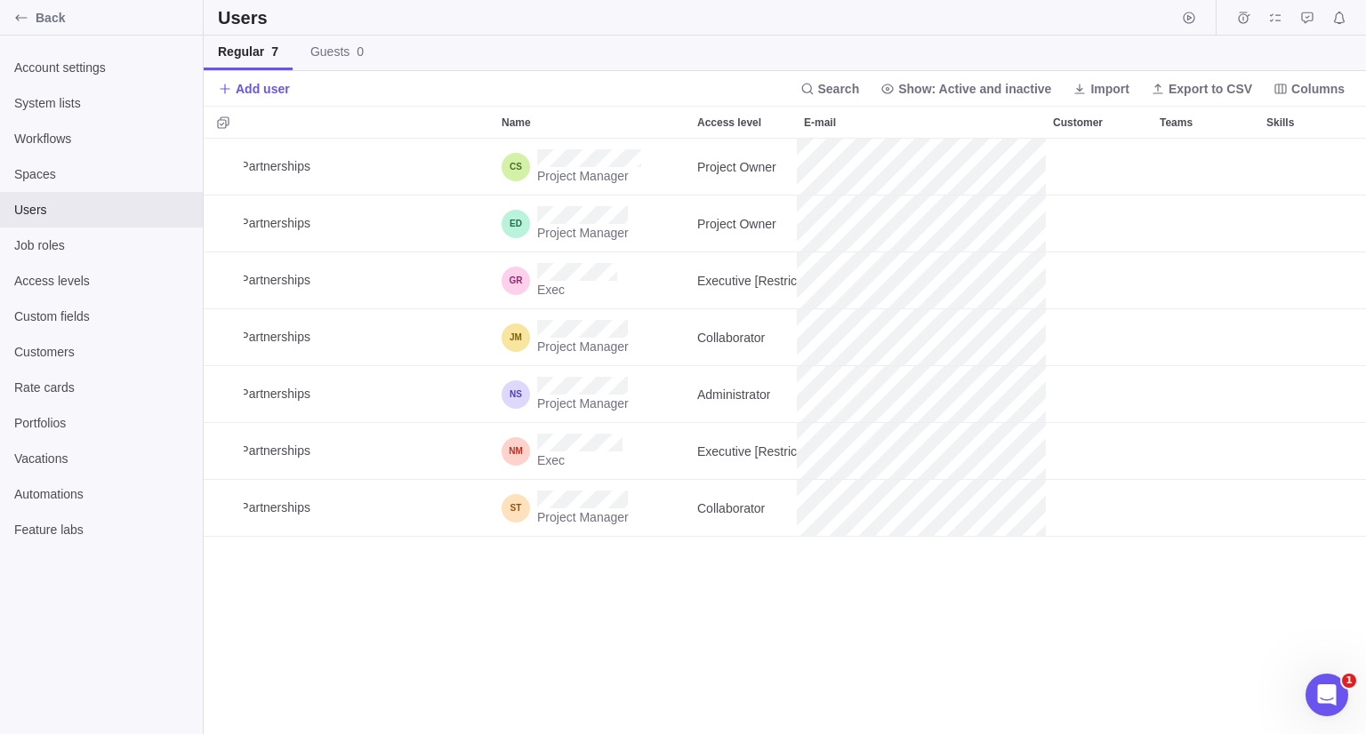
scroll to position [582, 1149]
